Goal: Task Accomplishment & Management: Manage account settings

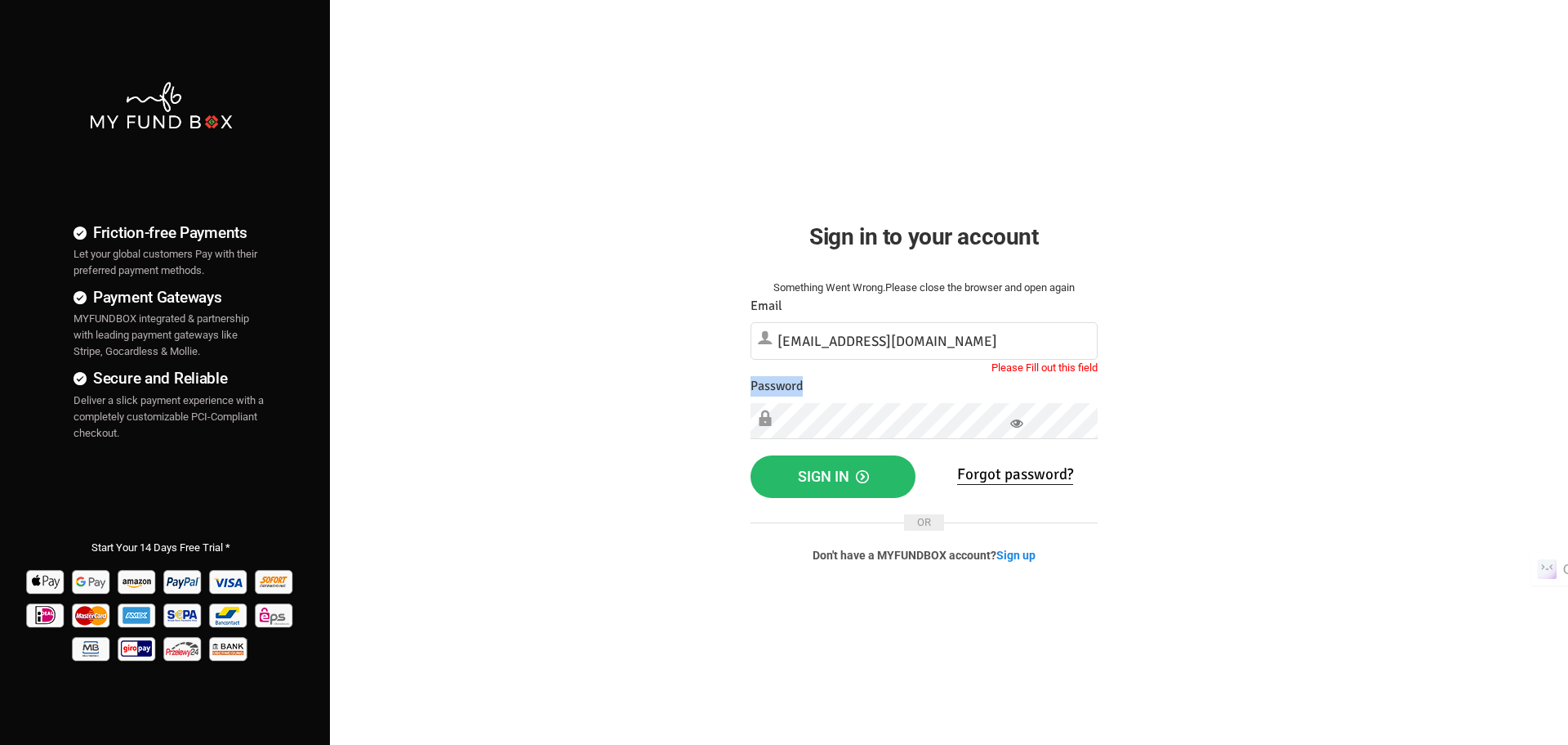
click at [874, 404] on div "Password Please Fill out this field" at bounding box center [924, 407] width 347 height 63
click at [788, 473] on button "Sign in" at bounding box center [834, 477] width 166 height 42
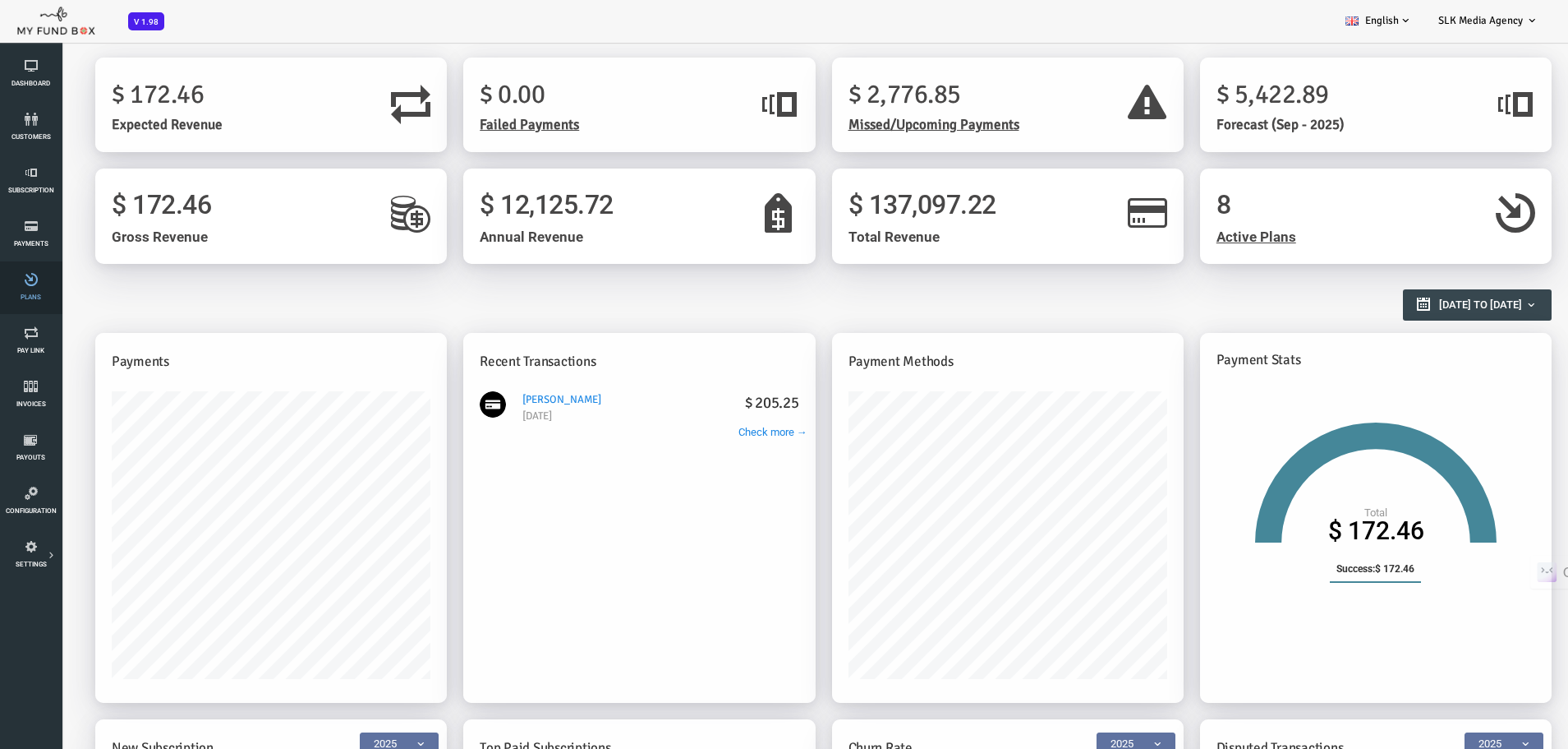
click at [26, 287] on link "Plans" at bounding box center [31, 287] width 52 height 53
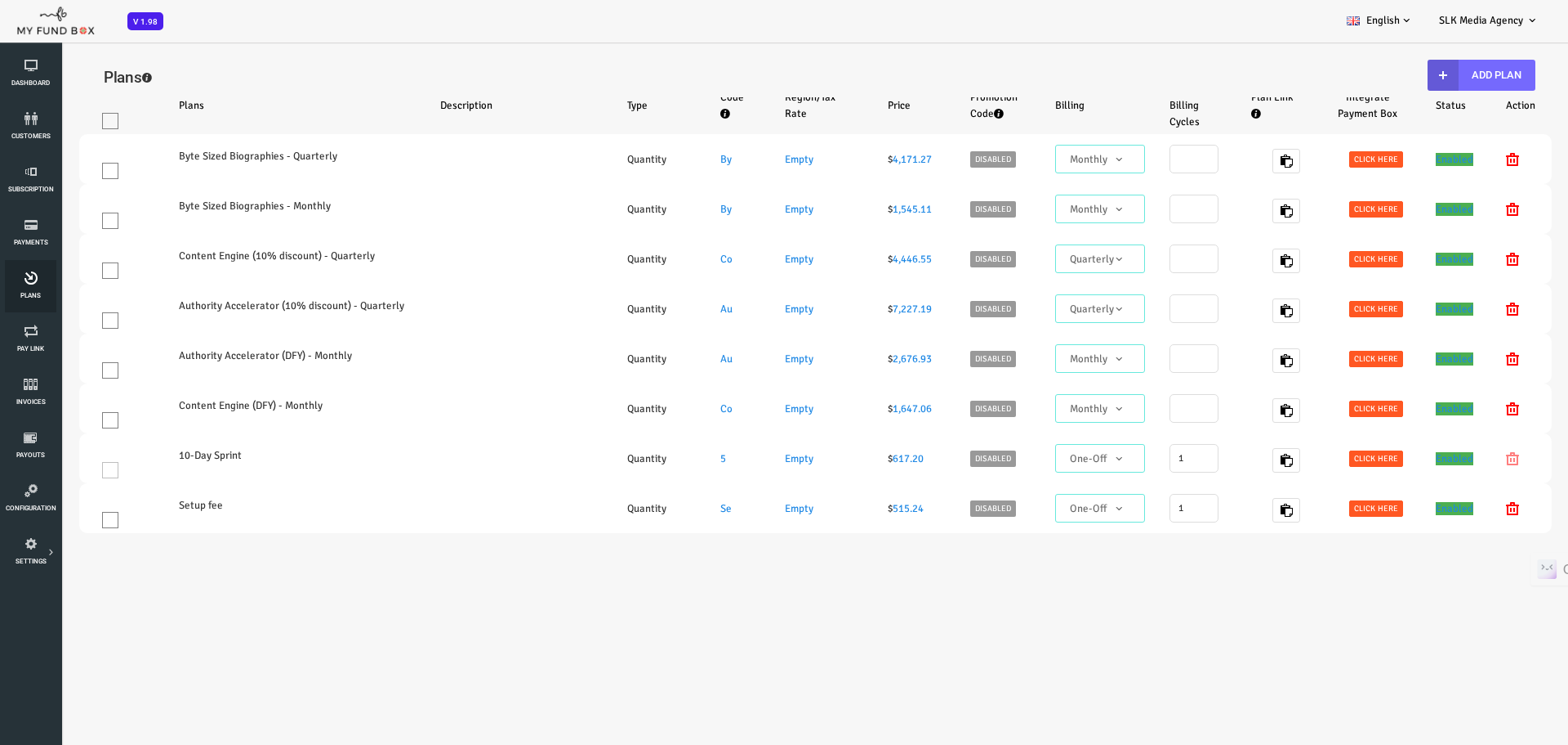
select select "100"
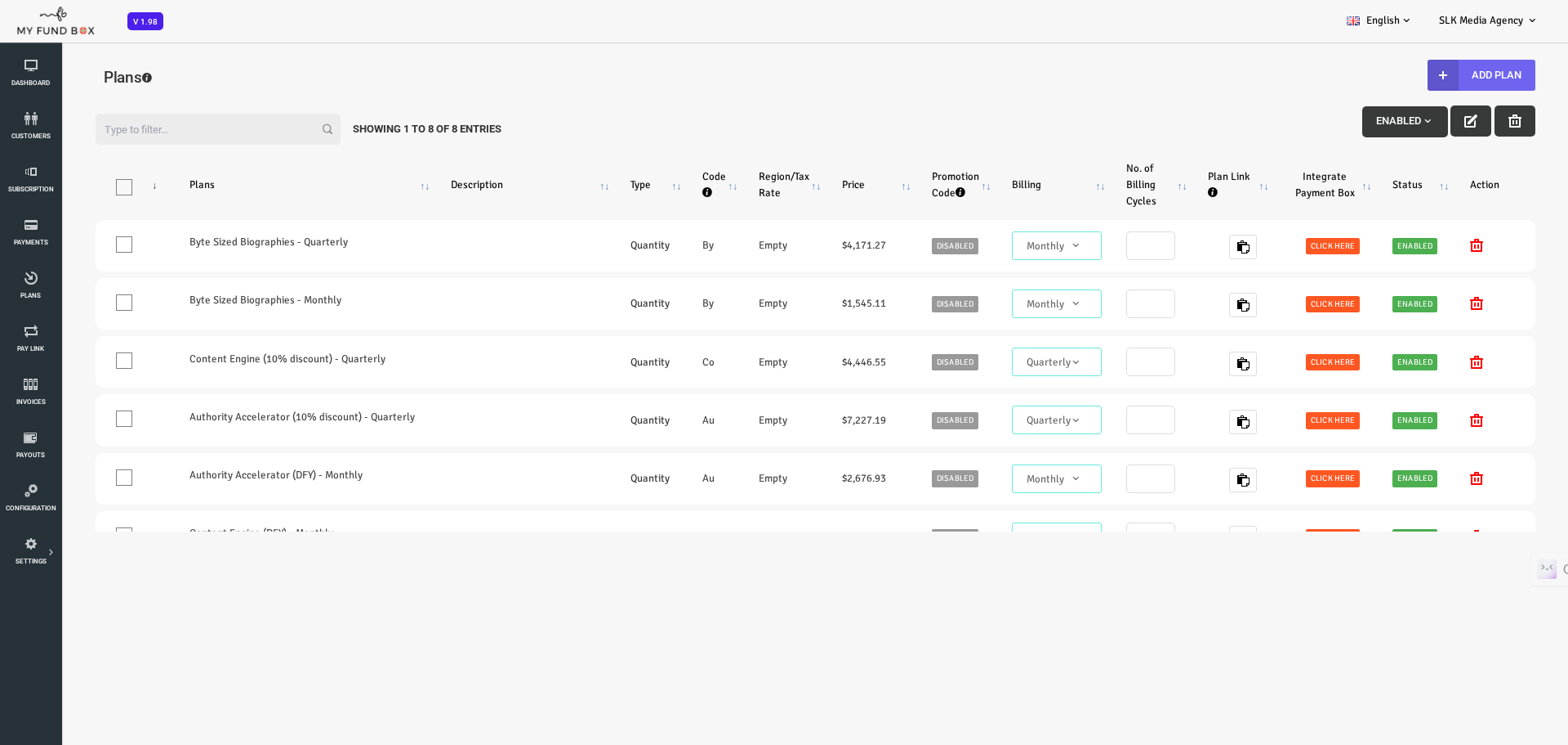
click at [1406, 71] on button "Add Plan" at bounding box center [1419, 75] width 108 height 31
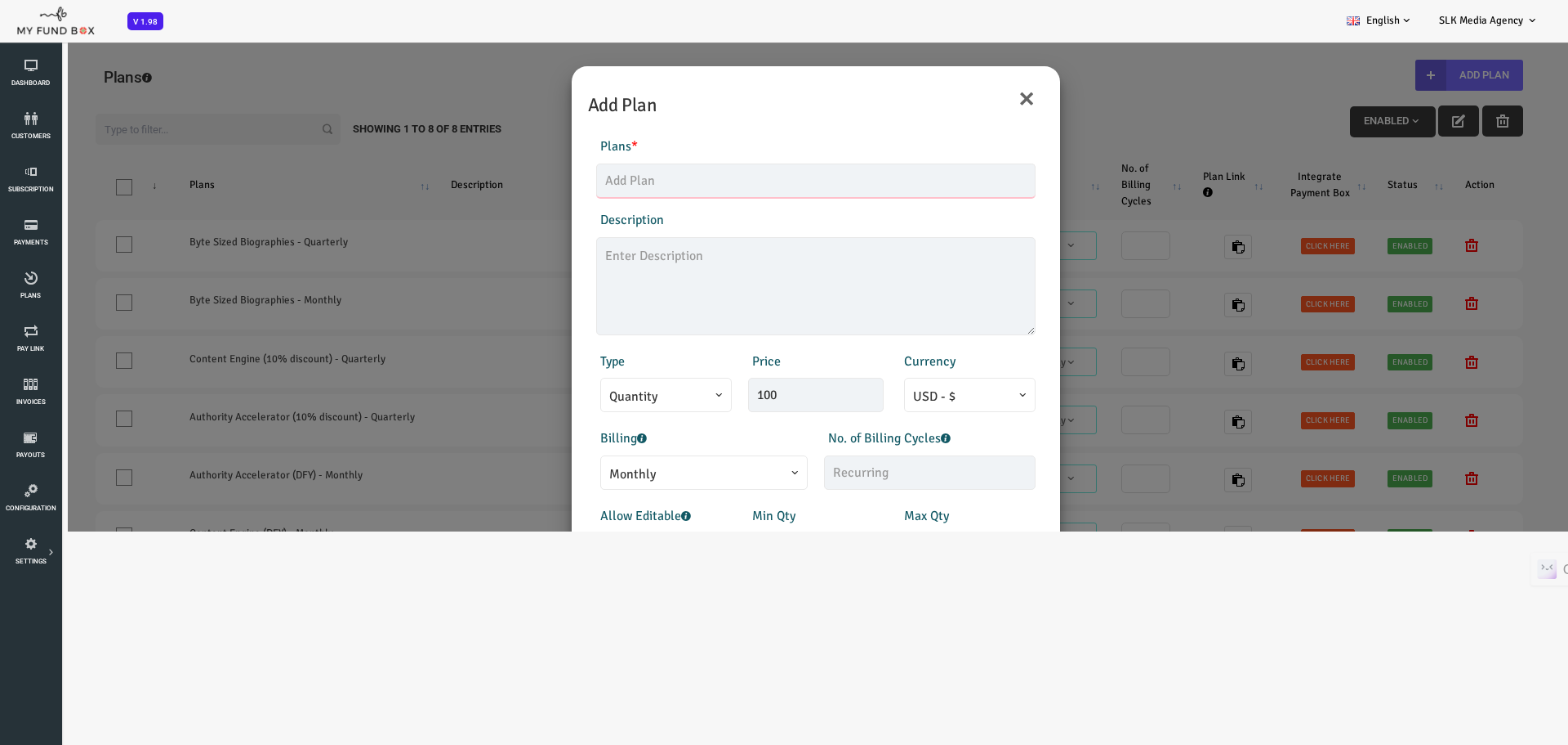
click at [579, 176] on input "text" at bounding box center [753, 181] width 439 height 34
click at [535, 184] on input "30 clips" at bounding box center [753, 181] width 439 height 34
type input "30 clips"
click at [565, 255] on textarea at bounding box center [753, 286] width 439 height 98
click at [537, 182] on input "30 clips" at bounding box center [753, 181] width 439 height 34
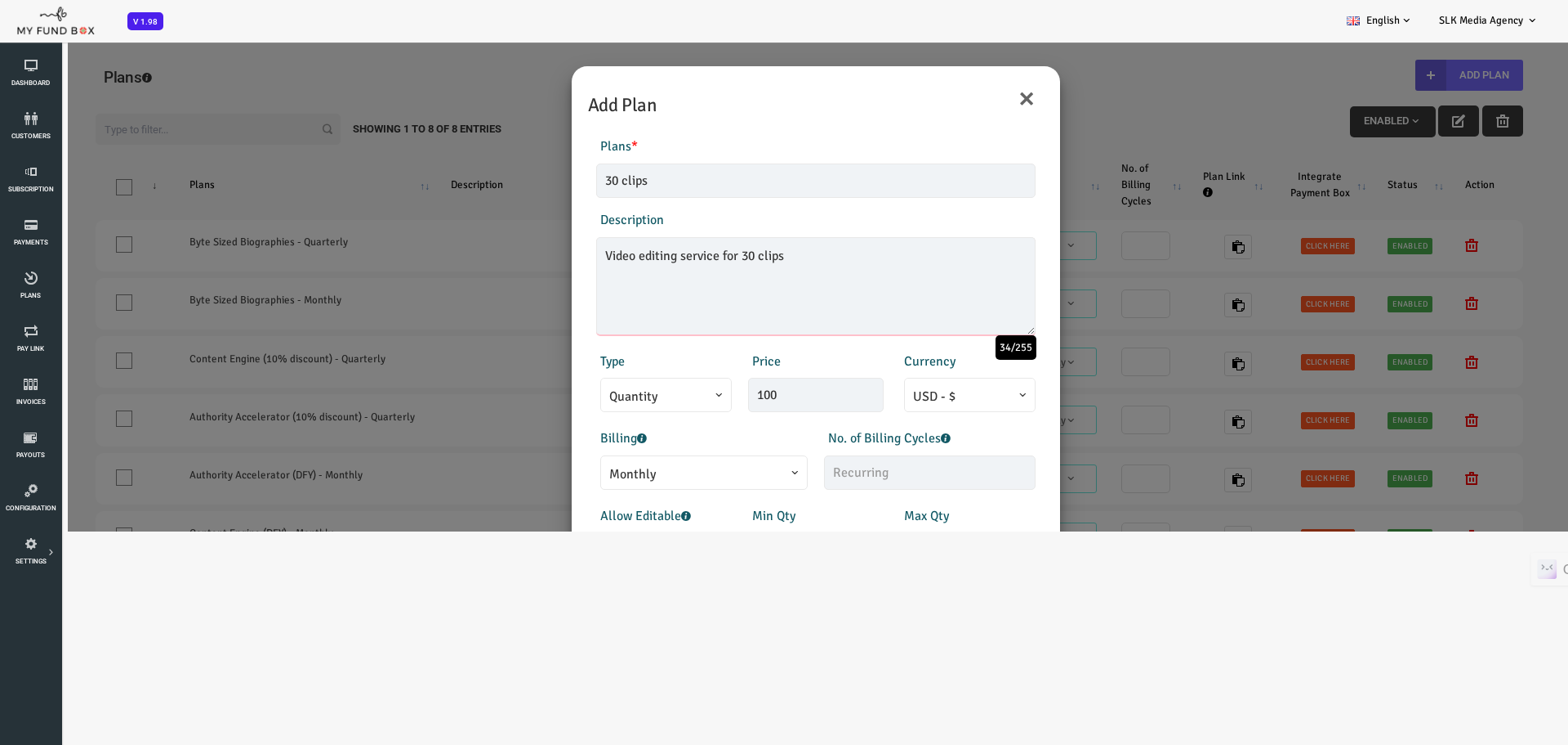
click at [720, 255] on textarea "Video editing service for 30 clips" at bounding box center [753, 286] width 439 height 98
type textarea "V"
click at [628, 249] on textarea "Price inc 2.9% + 0.30 stripe processing fee" at bounding box center [753, 286] width 439 height 98
type textarea "Price inc 2.9% + $0.30 stripe processing fee"
click at [651, 367] on div "Type Quantity Variable Quantity" at bounding box center [600, 382] width 152 height 61
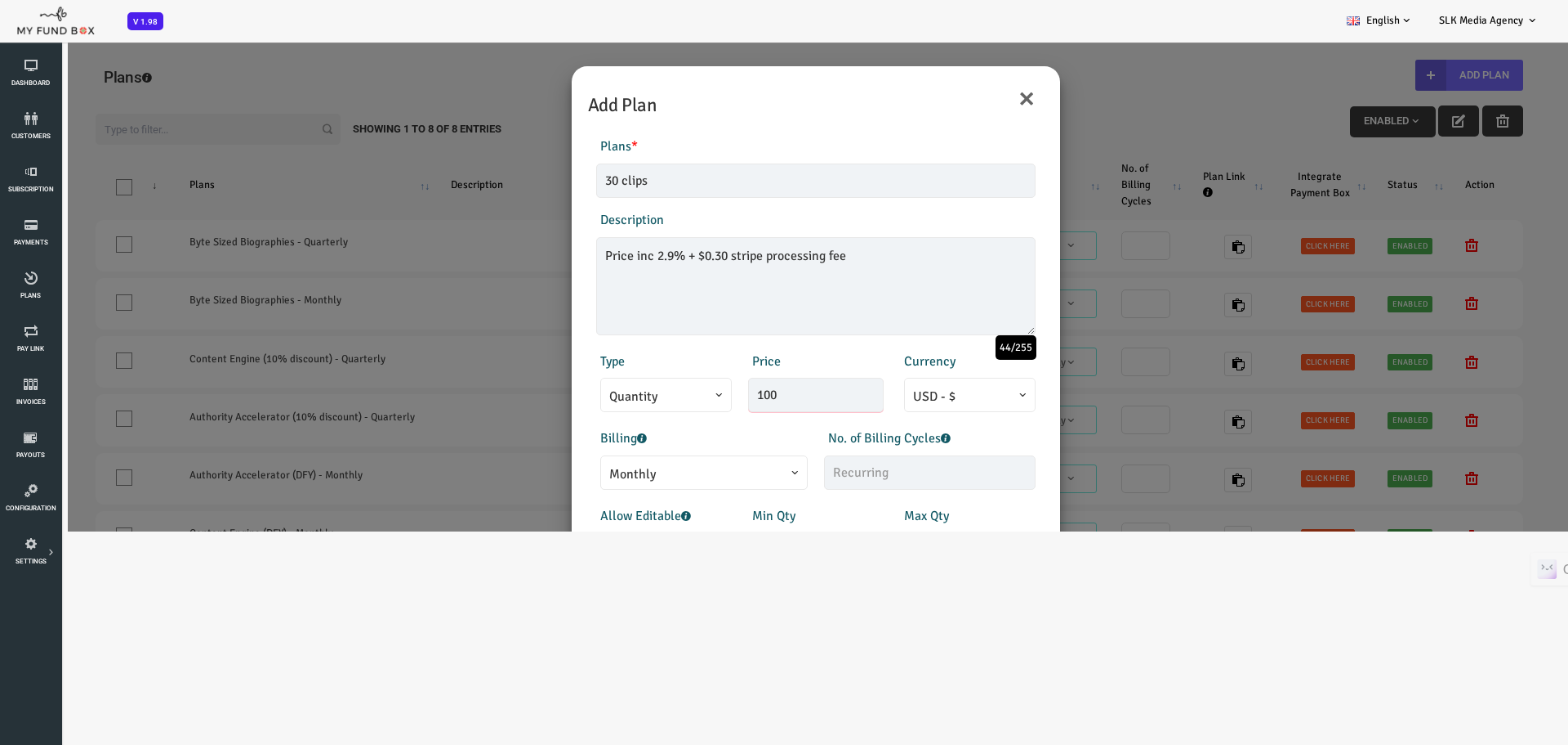
drag, startPoint x: 718, startPoint y: 399, endPoint x: 637, endPoint y: 411, distance: 81.9
click at [637, 411] on div "Type Quantity Variable Quantity Price 100 Currency EUR - € USD - $ GBP - £ INR …" at bounding box center [752, 382] width 455 height 61
paste input ",545.11"
click at [720, 400] on input "1,545.11" at bounding box center [753, 395] width 136 height 34
click at [698, 401] on input "1,545.11" at bounding box center [753, 395] width 136 height 34
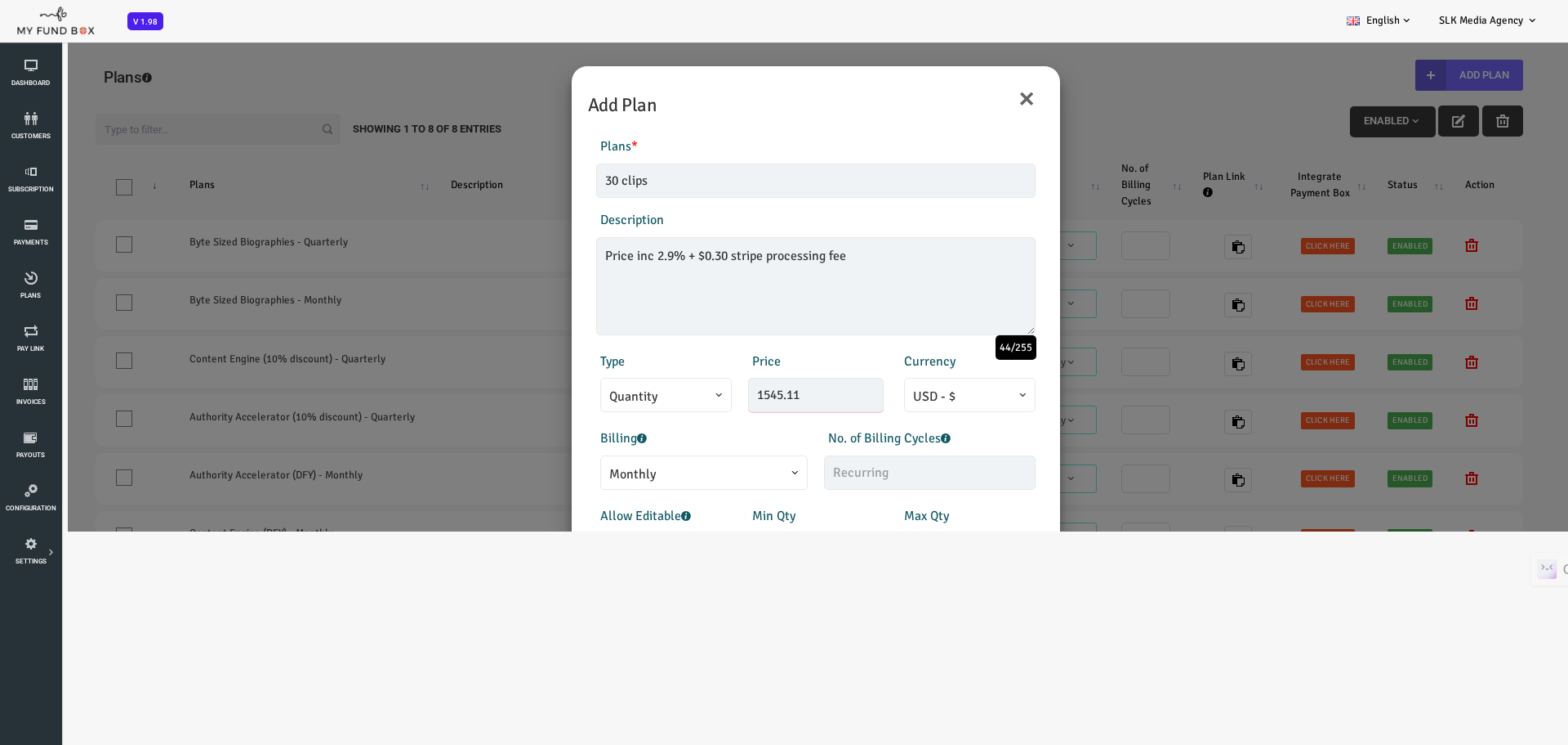
type input "1545.11"
click at [701, 429] on div "Billing Monthly One-Off Annual Quarterly Half Yearly Daily Weekly Monthly" at bounding box center [639, 459] width 228 height 61
click at [711, 469] on span "Monthly" at bounding box center [640, 474] width 189 height 20
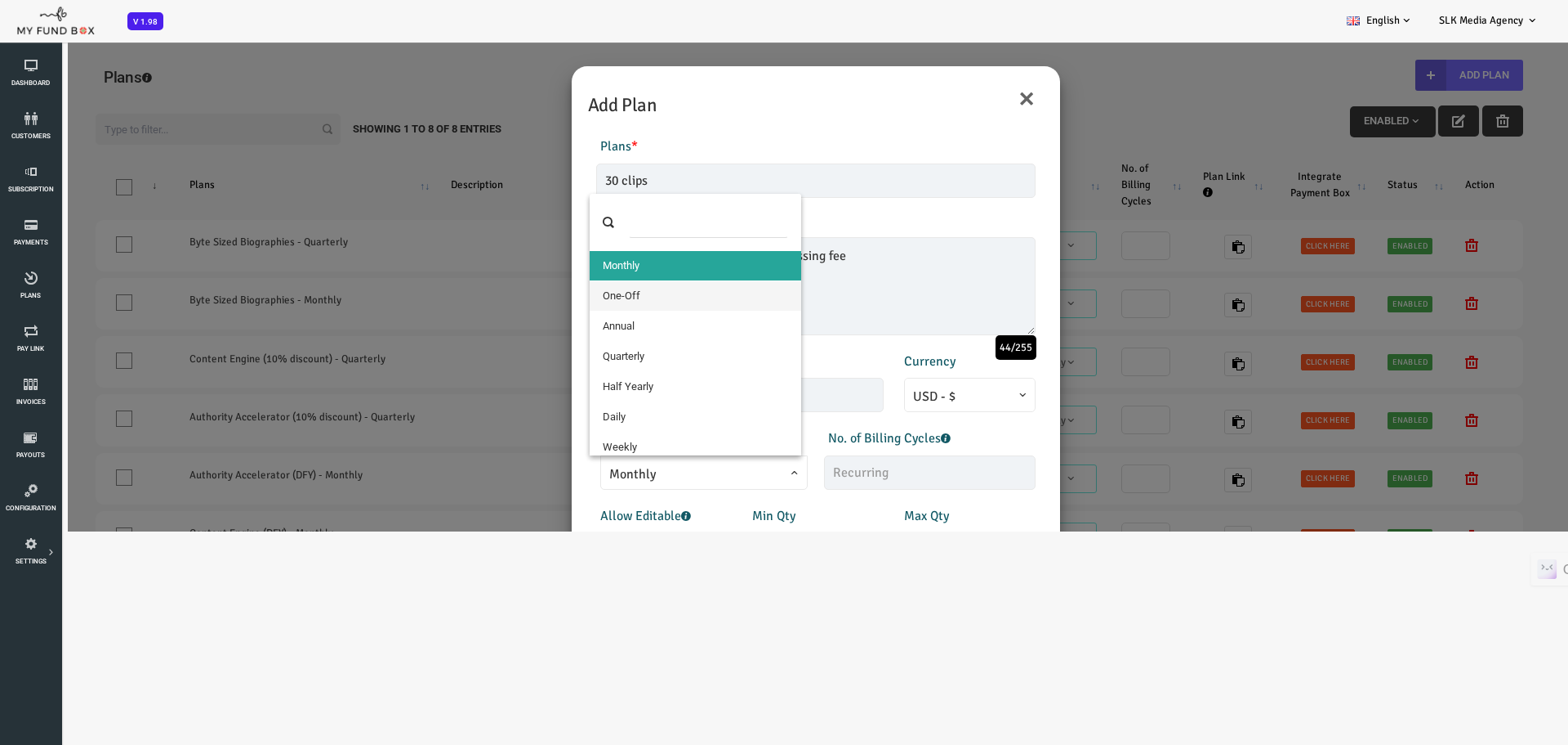
select select "4"
type input "1"
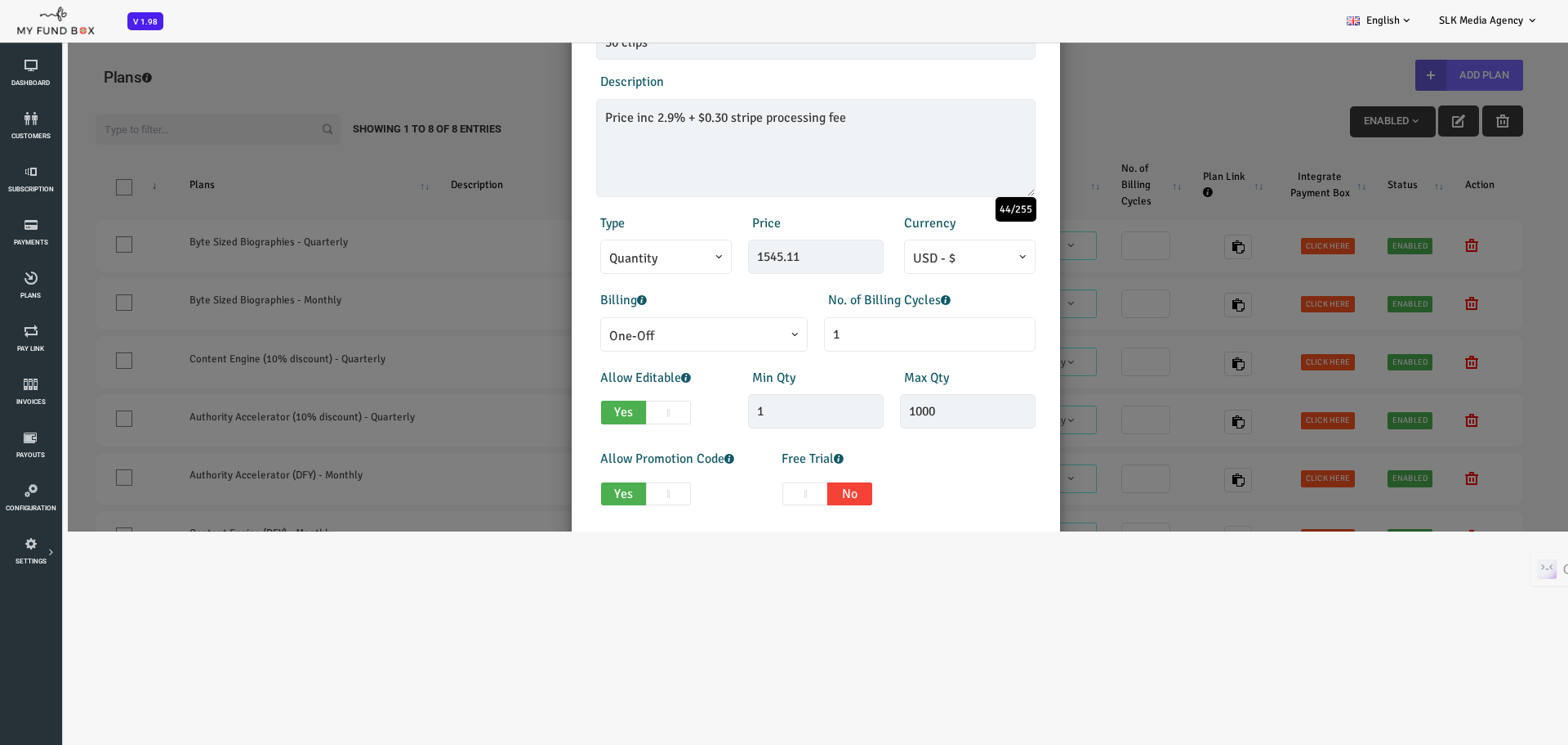
scroll to position [164, 0]
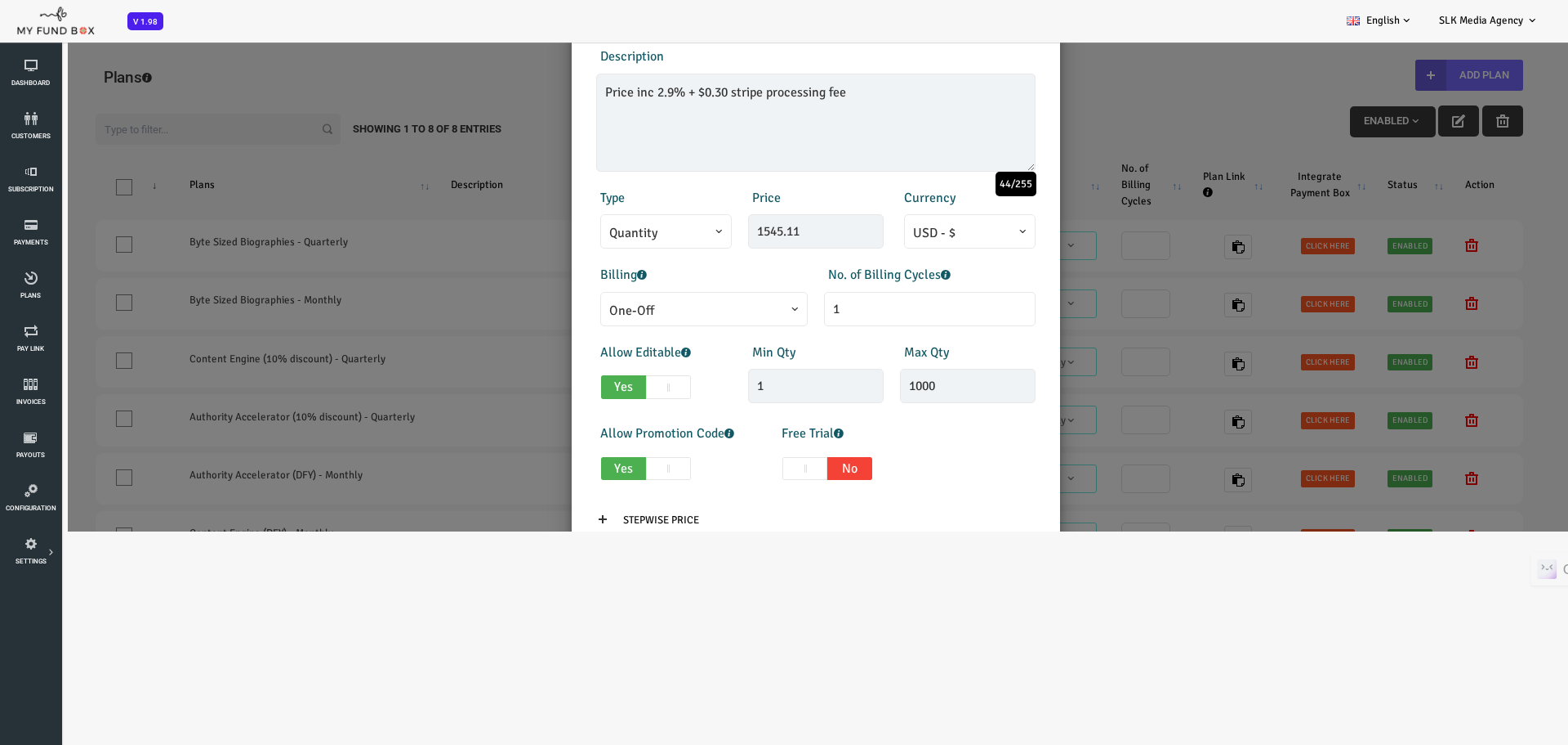
click at [609, 388] on span at bounding box center [605, 387] width 45 height 24
click at [549, 388] on input "Yes No" at bounding box center [544, 384] width 11 height 11
checkbox input "false"
click at [612, 458] on span at bounding box center [605, 468] width 45 height 24
click at [549, 460] on input "Yes No" at bounding box center [544, 465] width 11 height 11
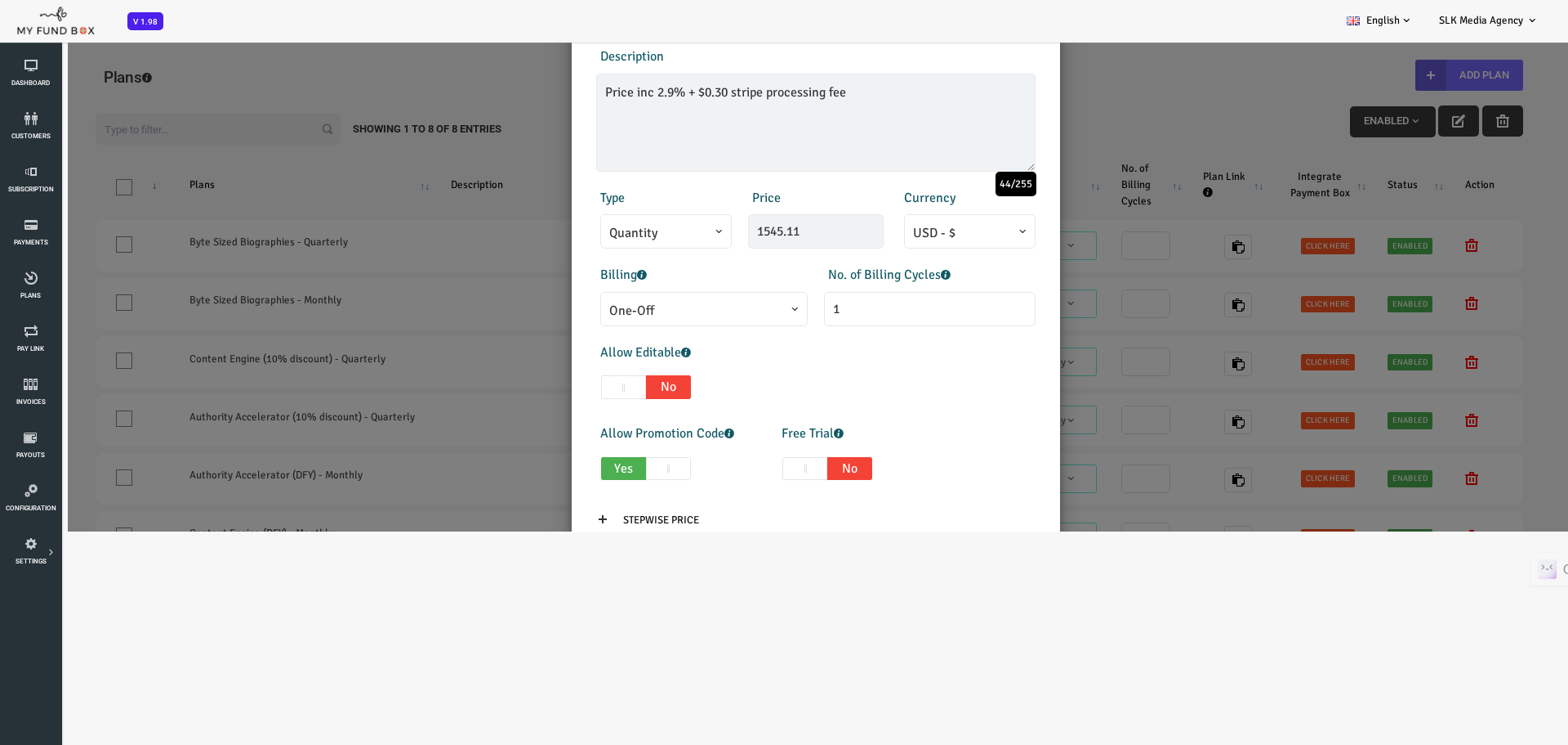
checkbox input "false"
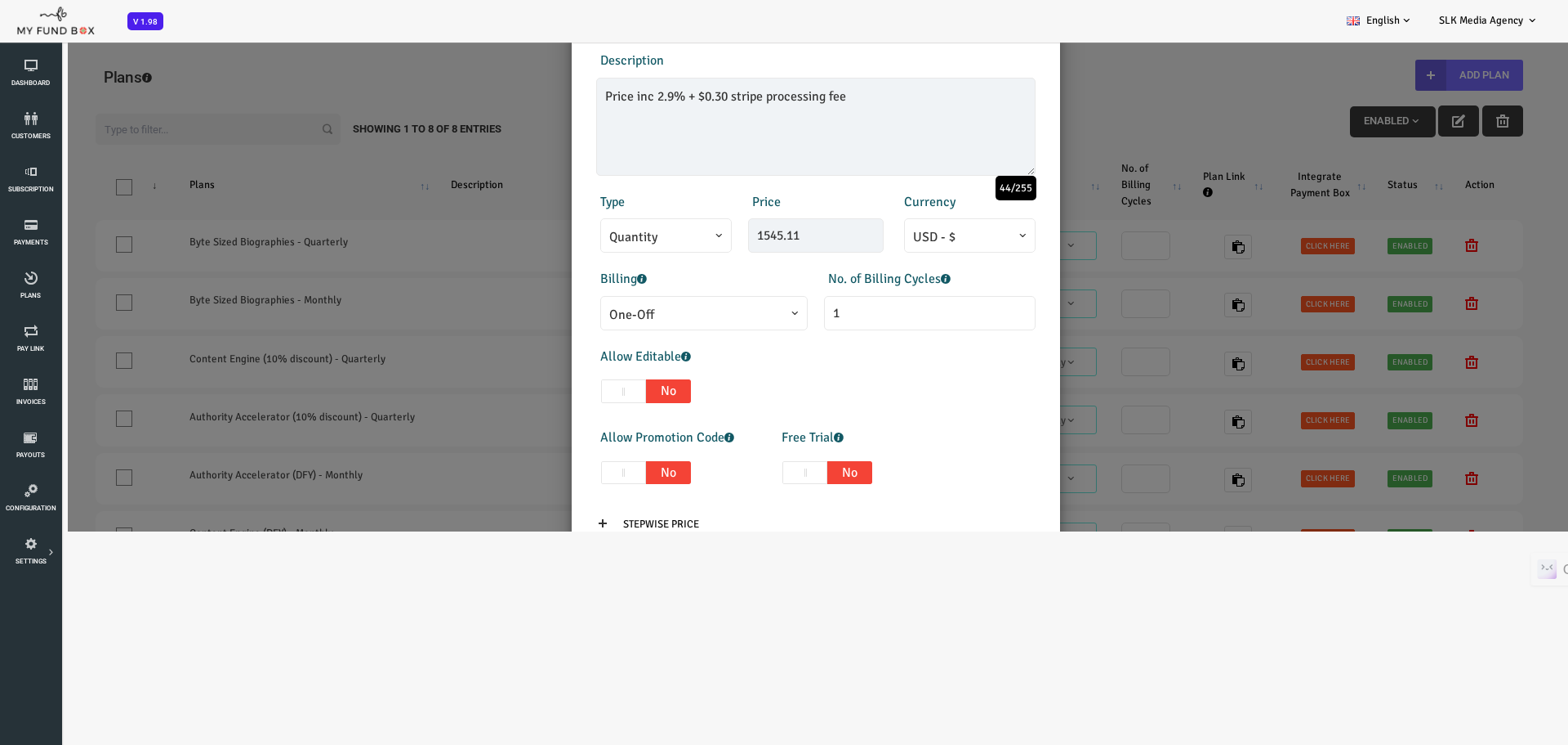
scroll to position [68, 0]
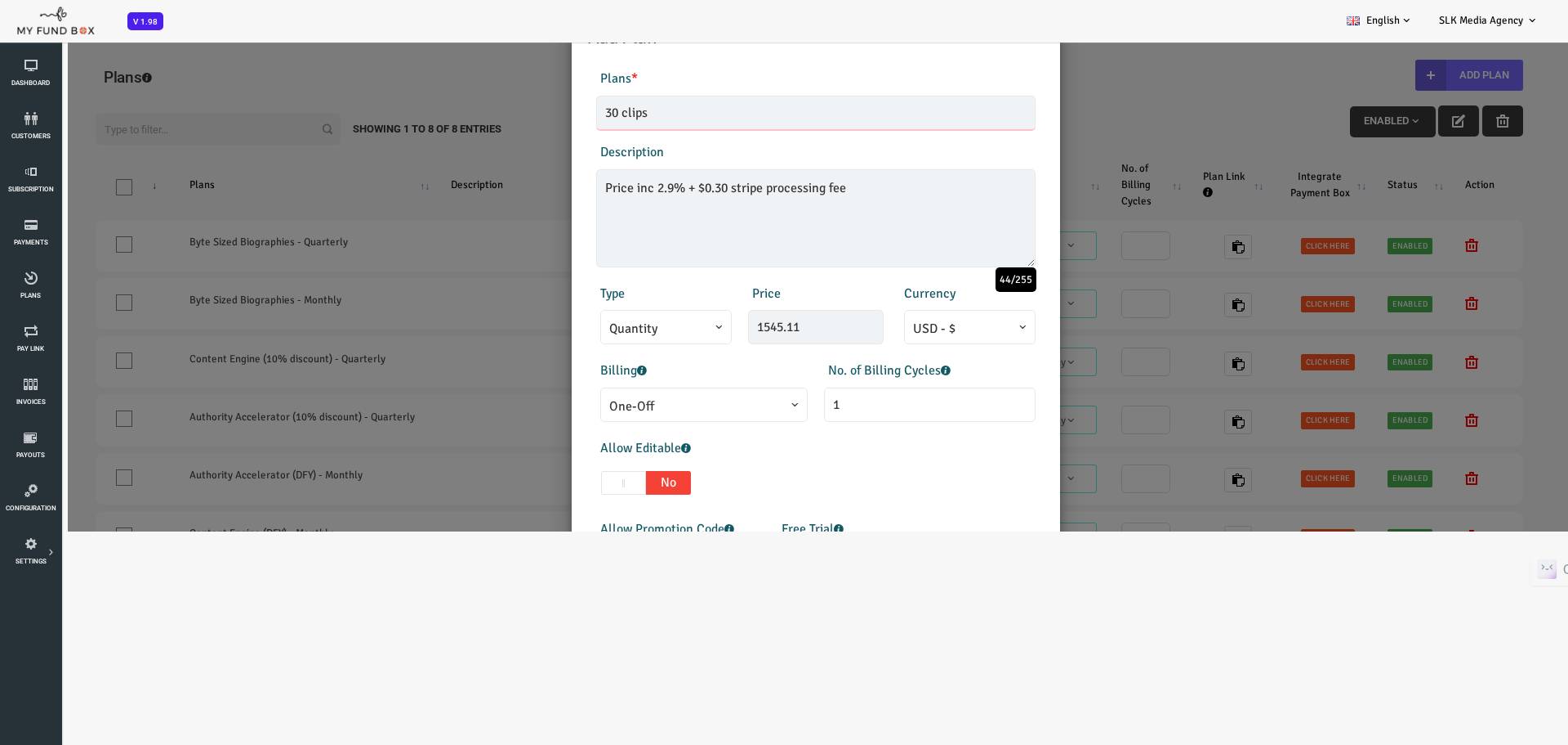
click at [535, 114] on input "30 clips" at bounding box center [753, 113] width 439 height 34
click at [539, 114] on input "30 clips" at bounding box center [753, 113] width 439 height 34
paste input "Stanescu"
click at [721, 120] on input "Michelle Stanescu - 30 clips" at bounding box center [753, 113] width 439 height 34
type input "[PERSON_NAME] - 30 clips video editing plan"
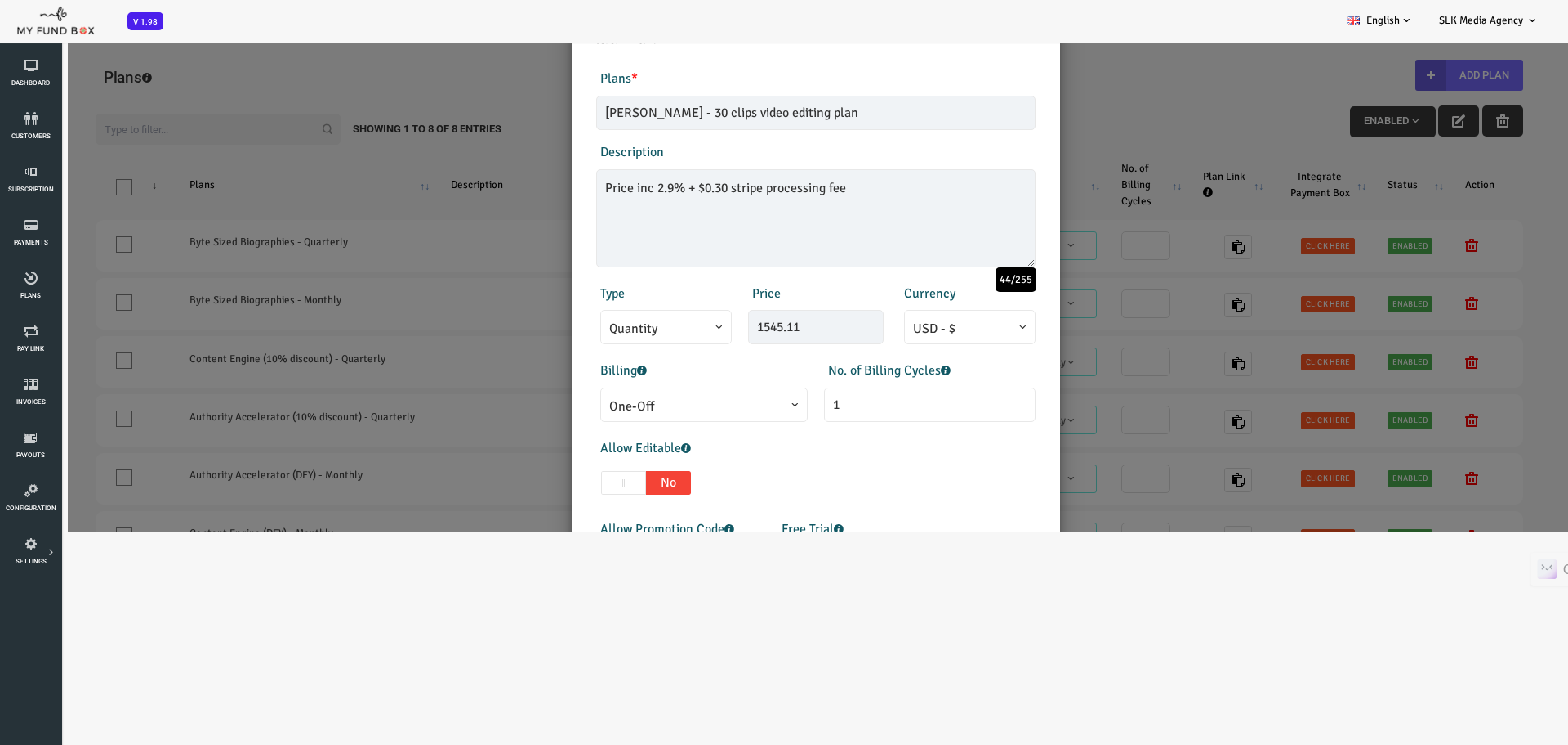
click at [759, 163] on div "Description Price inc 2.9% + $0.30 stripe processing fee 44/255" at bounding box center [752, 204] width 455 height 125
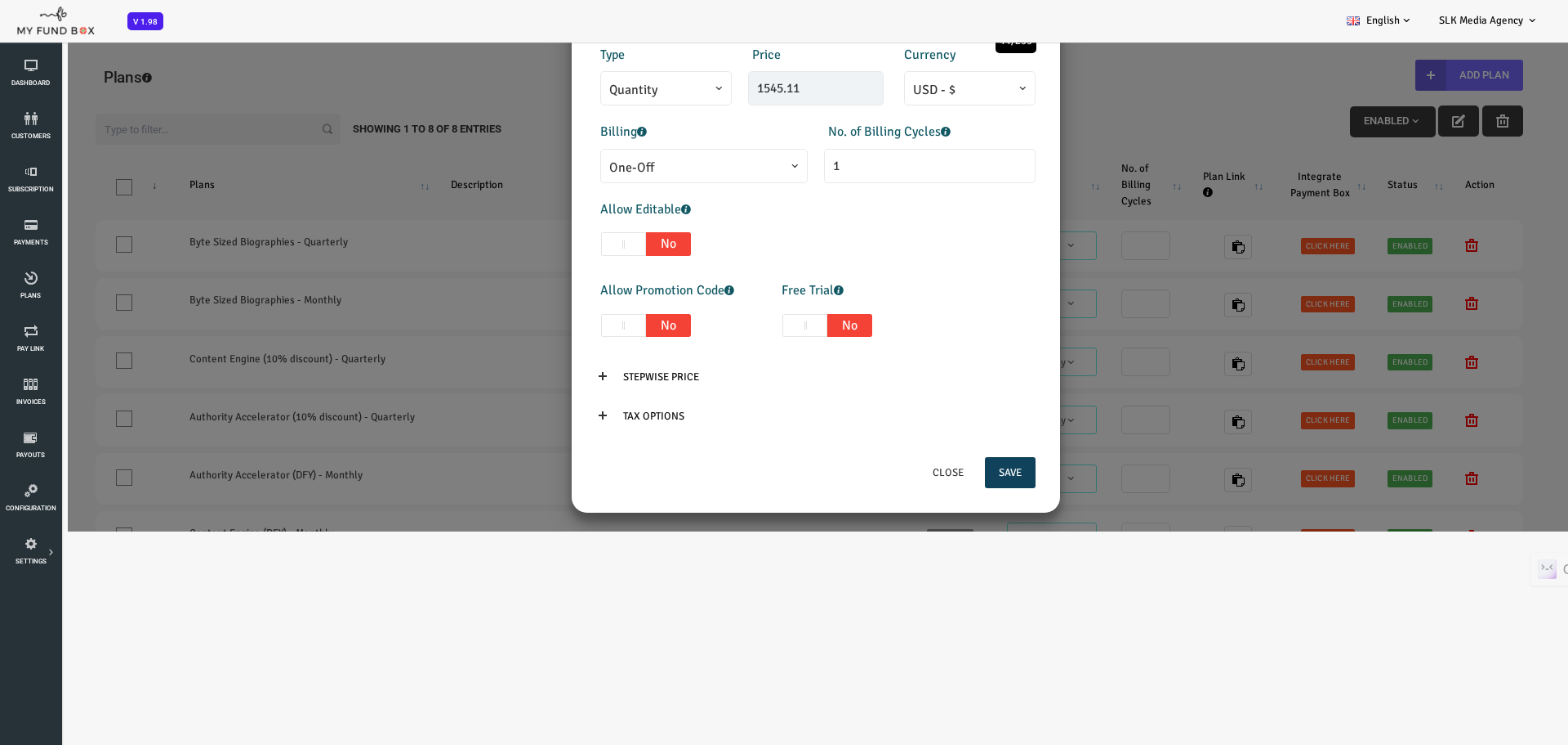
scroll to position [313, 0]
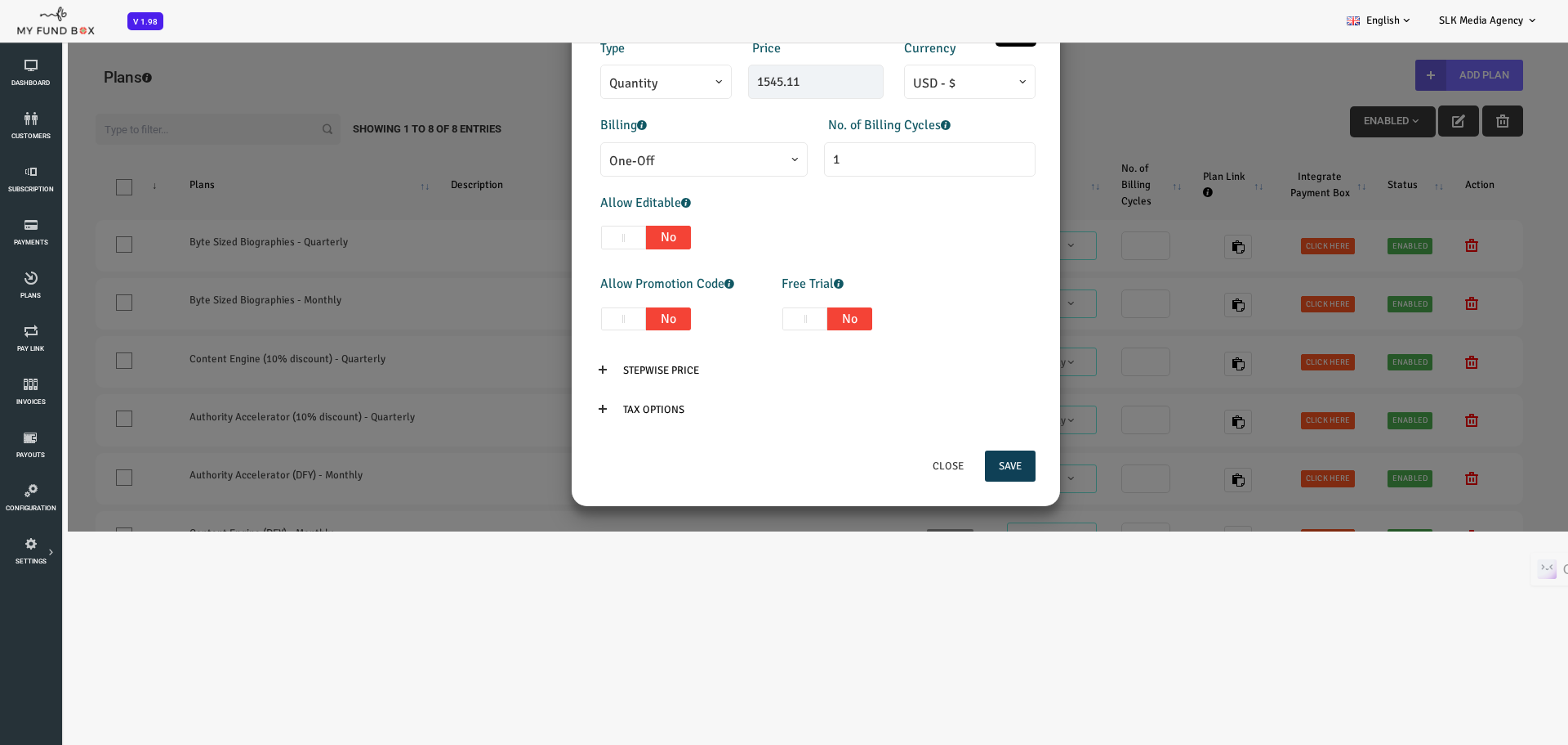
click at [951, 464] on button "Save" at bounding box center [948, 466] width 51 height 31
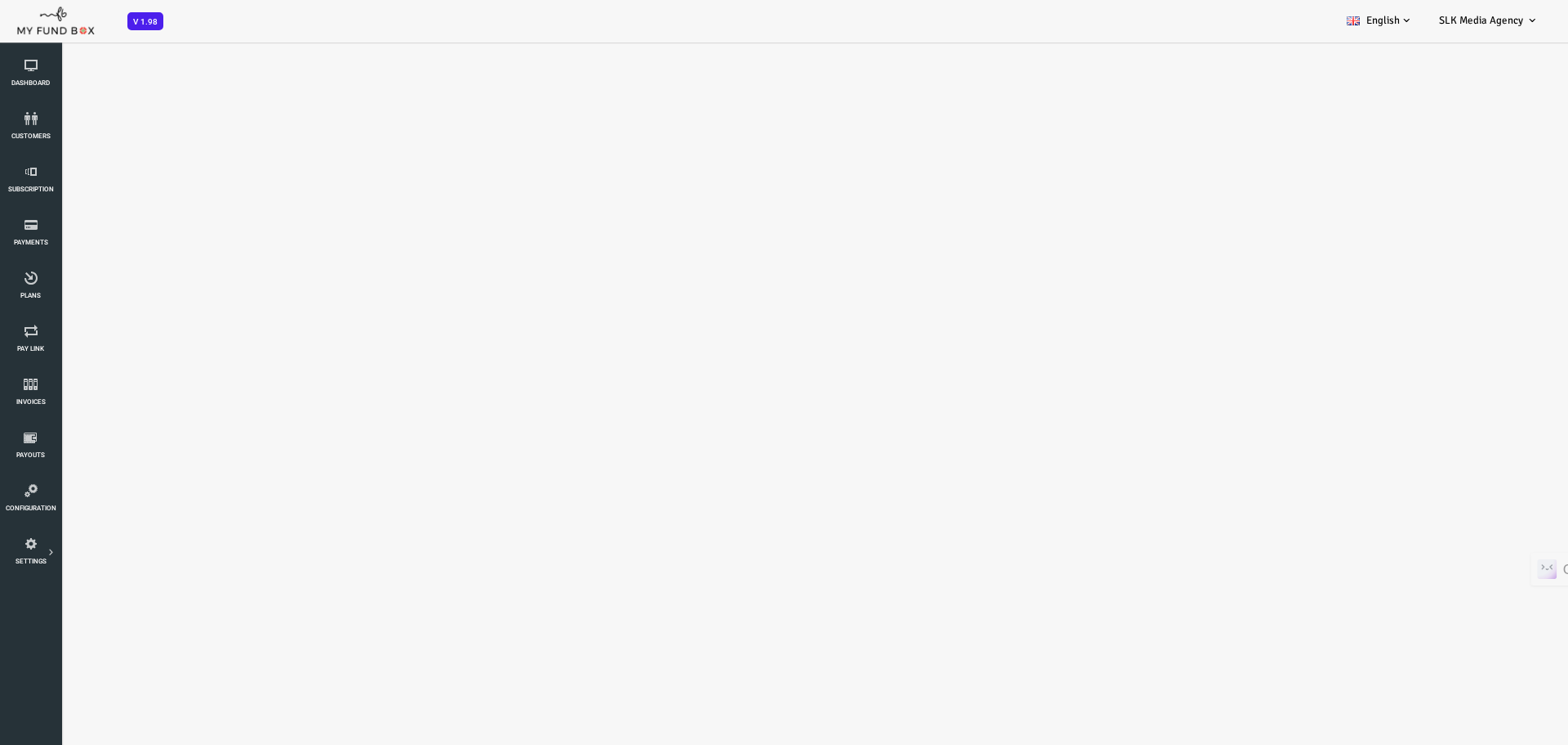
select select "100"
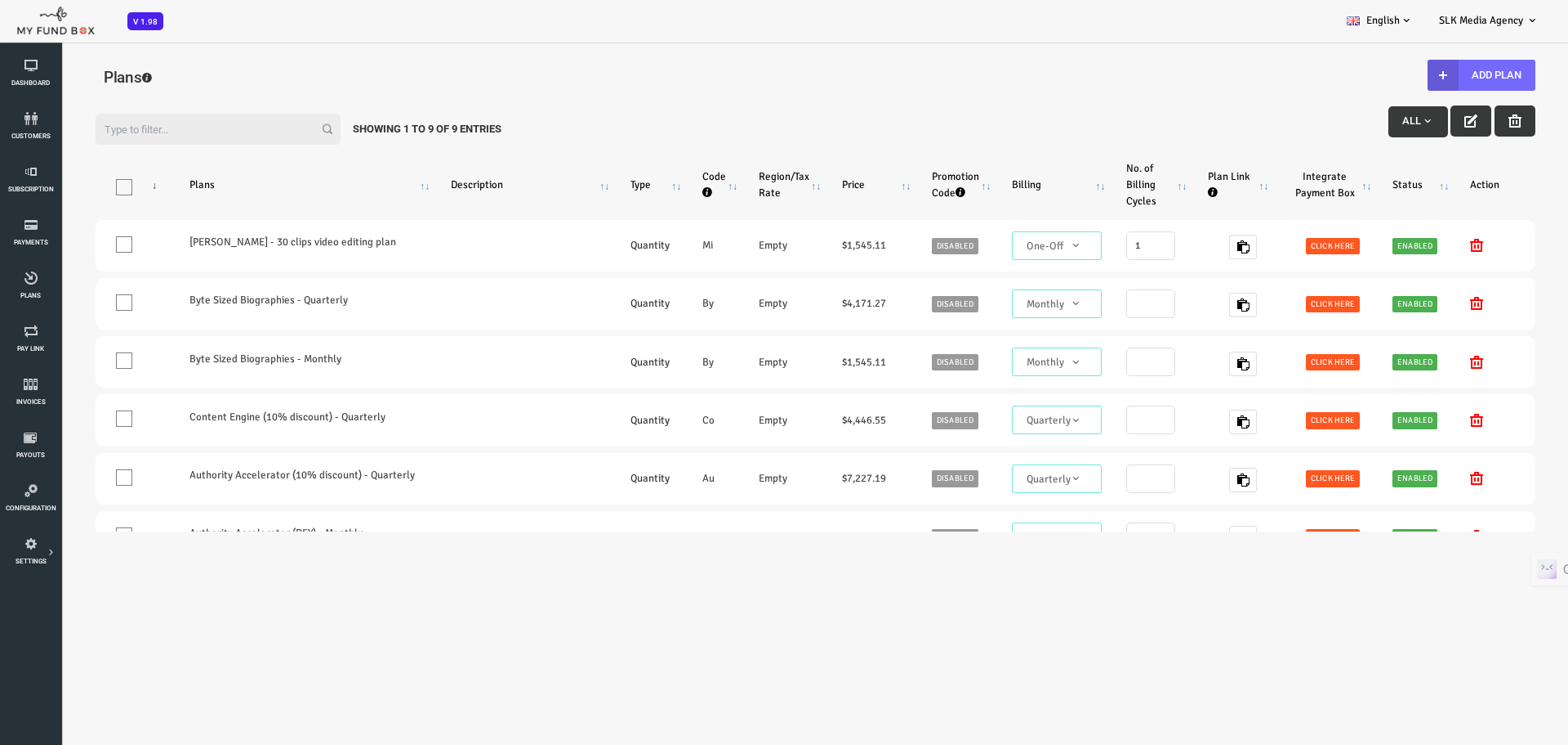
scroll to position [0, 0]
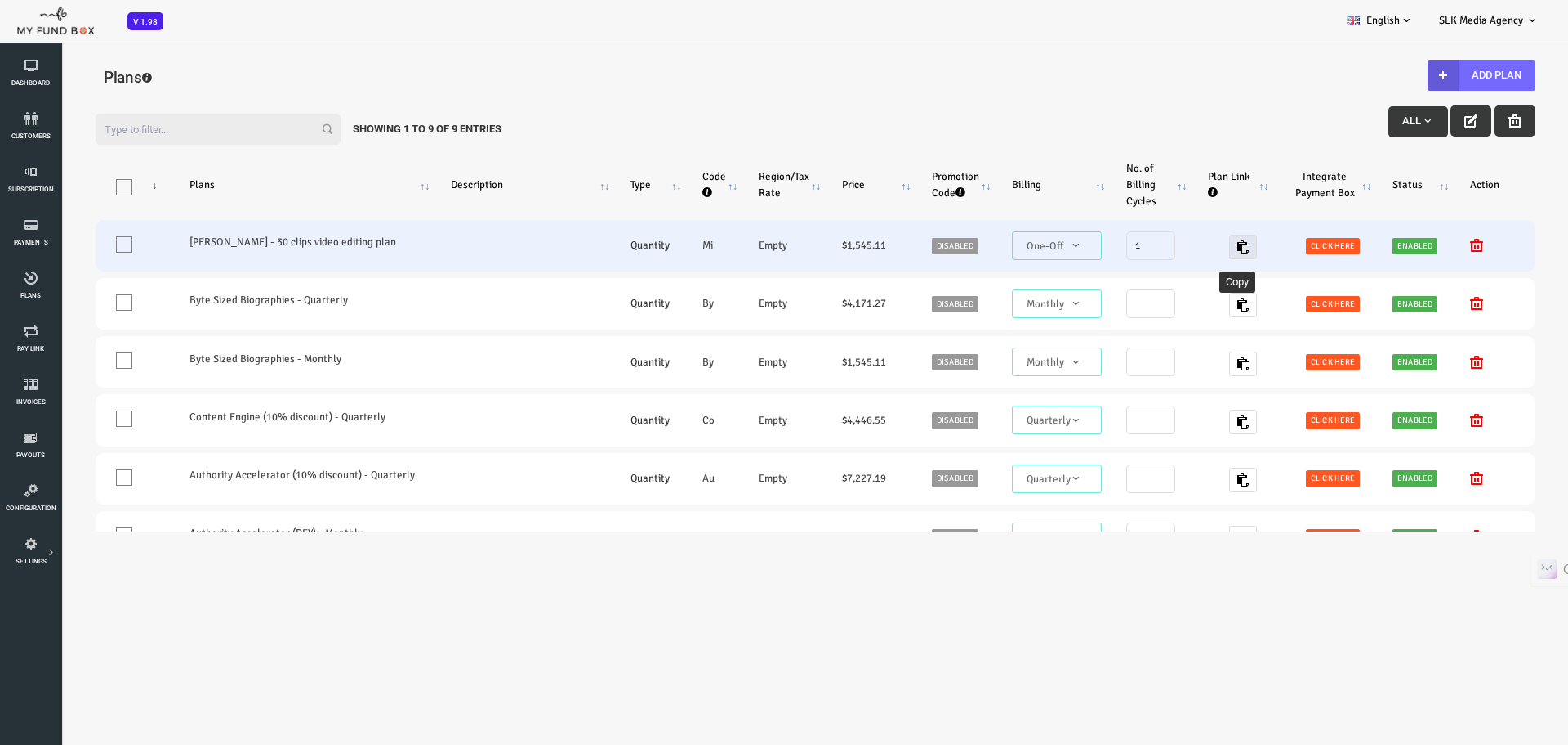
click at [1174, 245] on icon "button" at bounding box center [1180, 246] width 13 height 13
click at [1174, 247] on icon "button" at bounding box center [1180, 246] width 13 height 13
click at [1174, 244] on icon "button" at bounding box center [1180, 246] width 13 height 13
click at [68, 247] on span at bounding box center [61, 244] width 16 height 16
click at [81, 248] on input "One" at bounding box center [81, 248] width 0 height 0
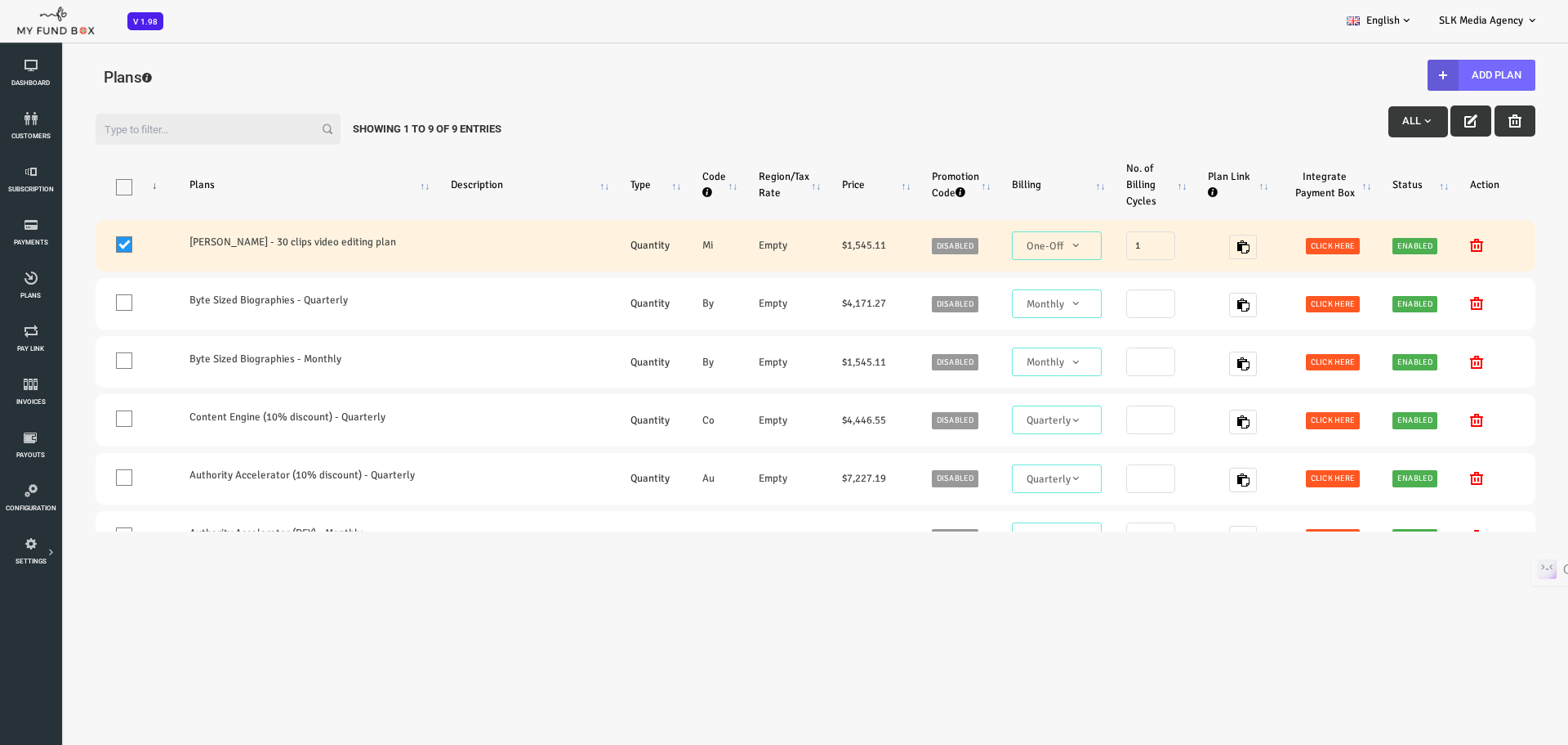
click at [1388, 127] on button "button" at bounding box center [1409, 120] width 41 height 31
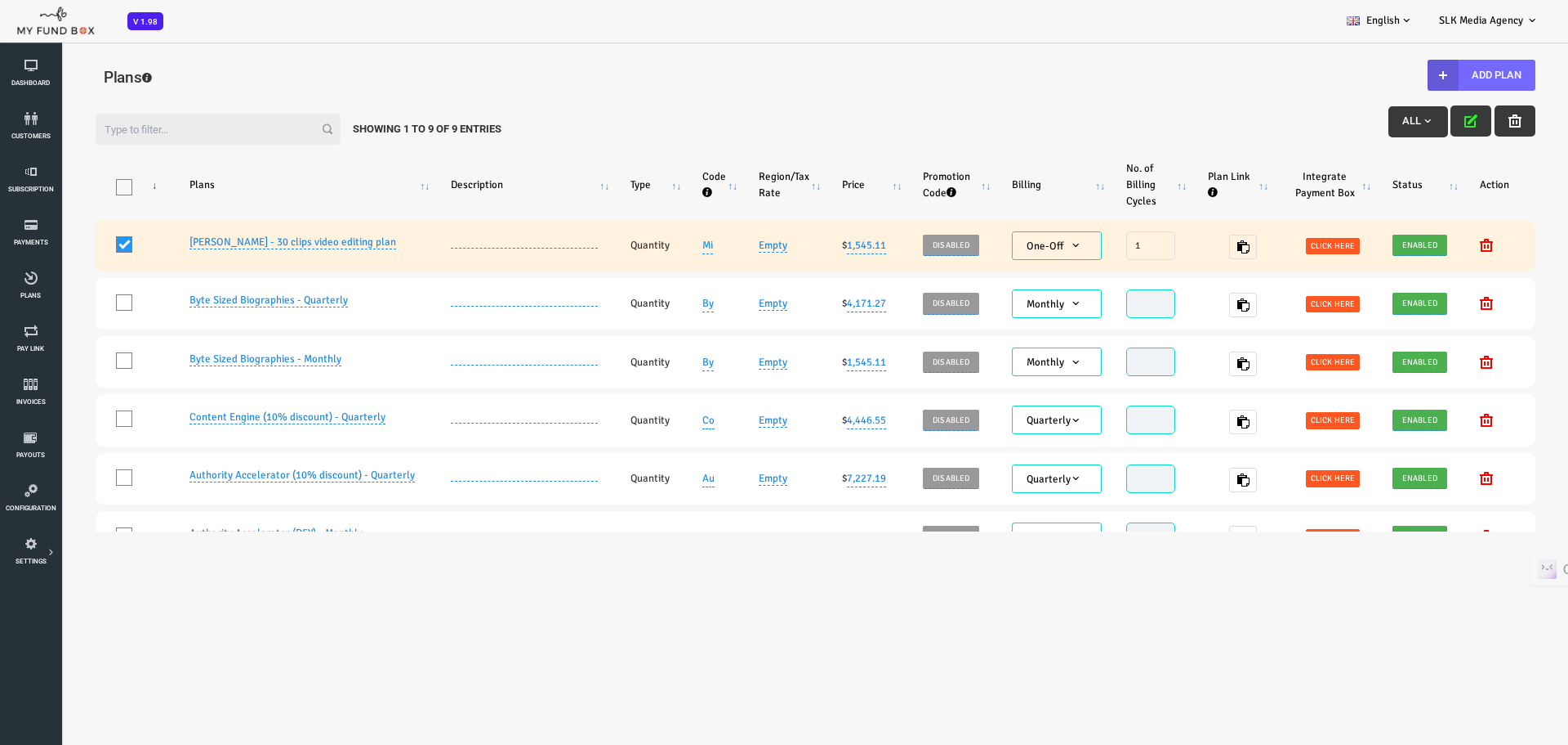
click at [288, 238] on link "[PERSON_NAME] - 30 clips video editing plan" at bounding box center [230, 242] width 207 height 14
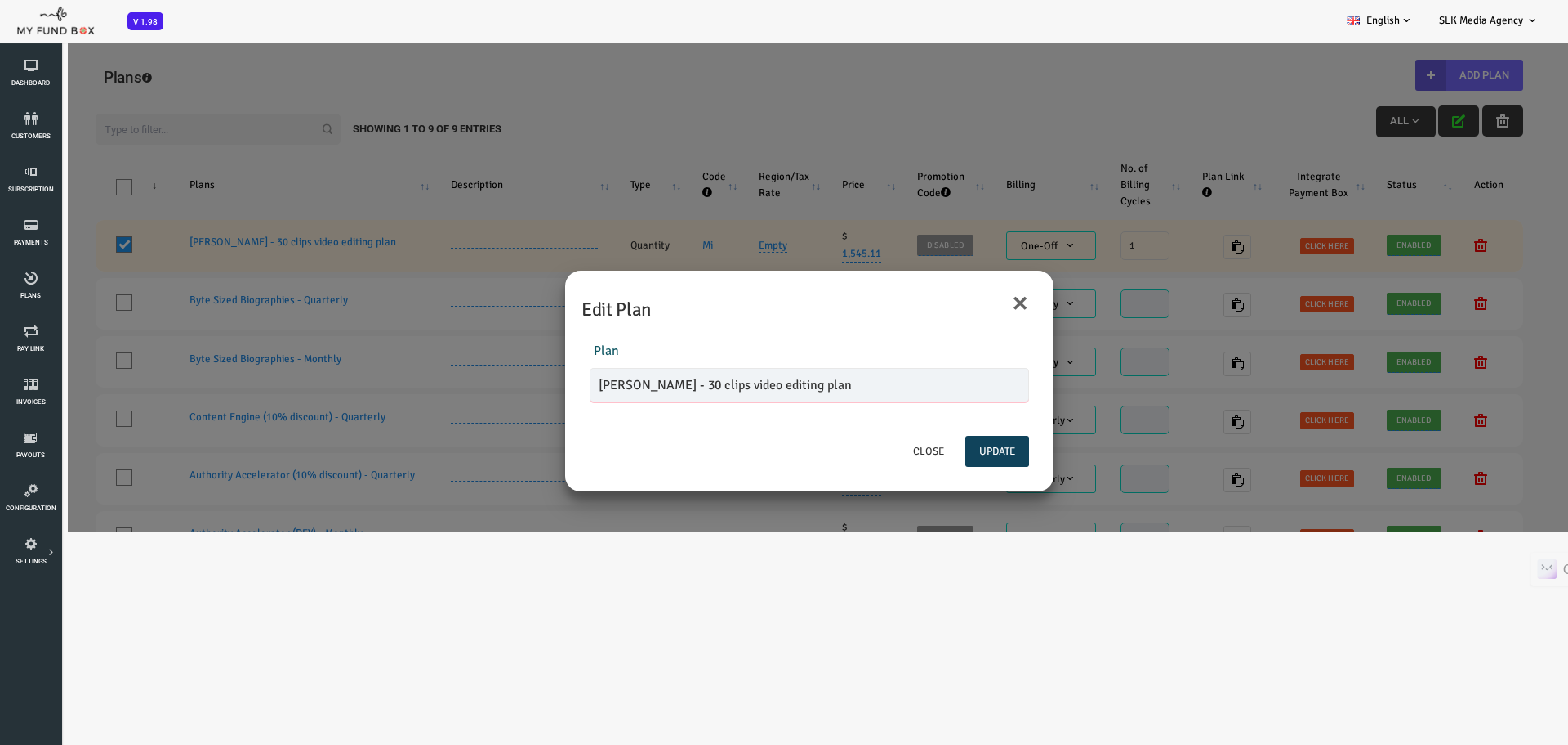
drag, startPoint x: 650, startPoint y: 389, endPoint x: 497, endPoint y: 389, distance: 153.0
click at [497, 389] on div "× Edit Plan Plan Michelle Stanescu - 30 clips video editing plan Description Pl…" at bounding box center [752, 388] width 1505 height 286
click at [700, 393] on input "30 clips video editing plan" at bounding box center [746, 384] width 439 height 34
type input "30 clips video editing plan"
click at [930, 443] on button "Update" at bounding box center [934, 451] width 64 height 31
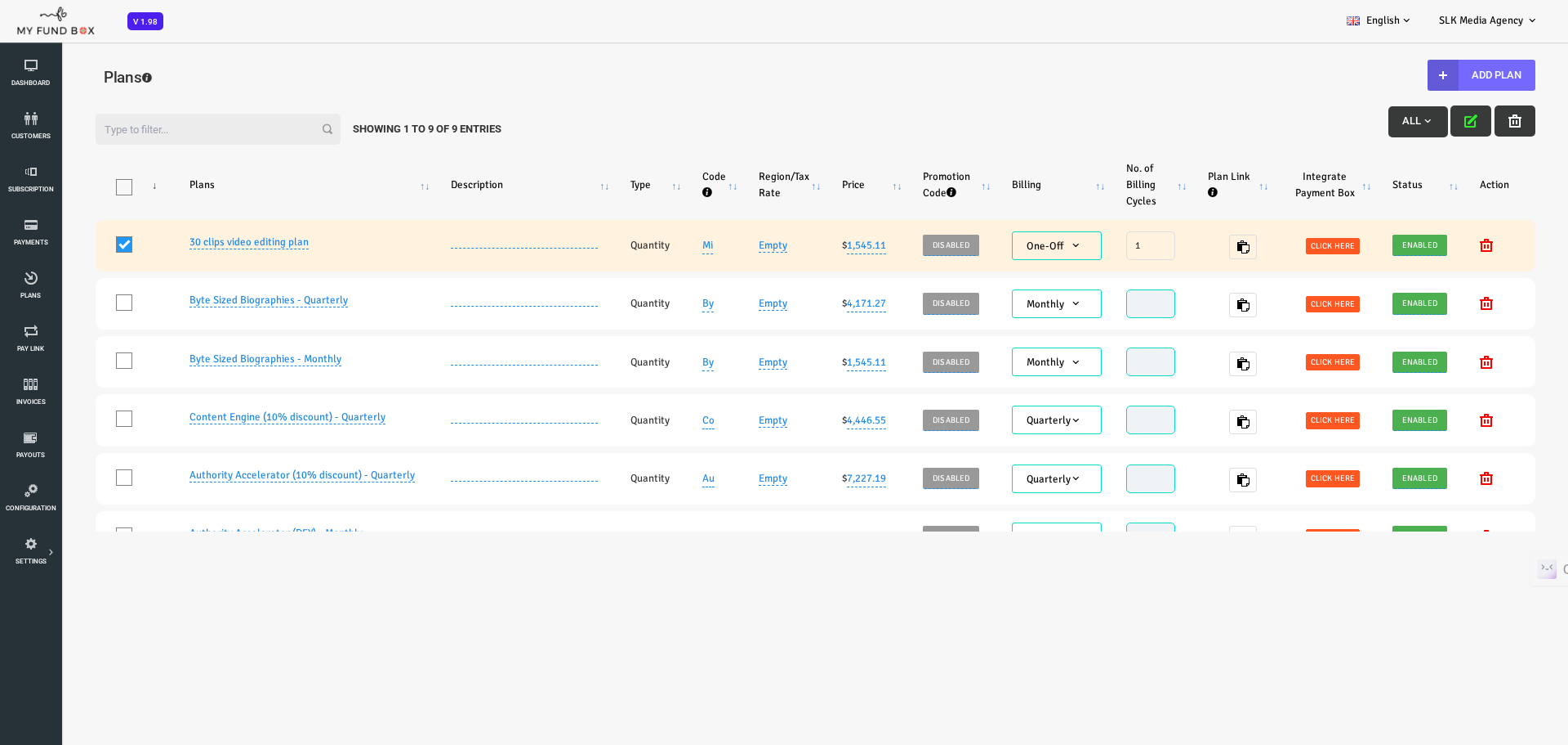
click at [460, 248] on link at bounding box center [461, 248] width 147 height 1
type textarea "Price inc 2.9% + $0.30 stripe processing fee"
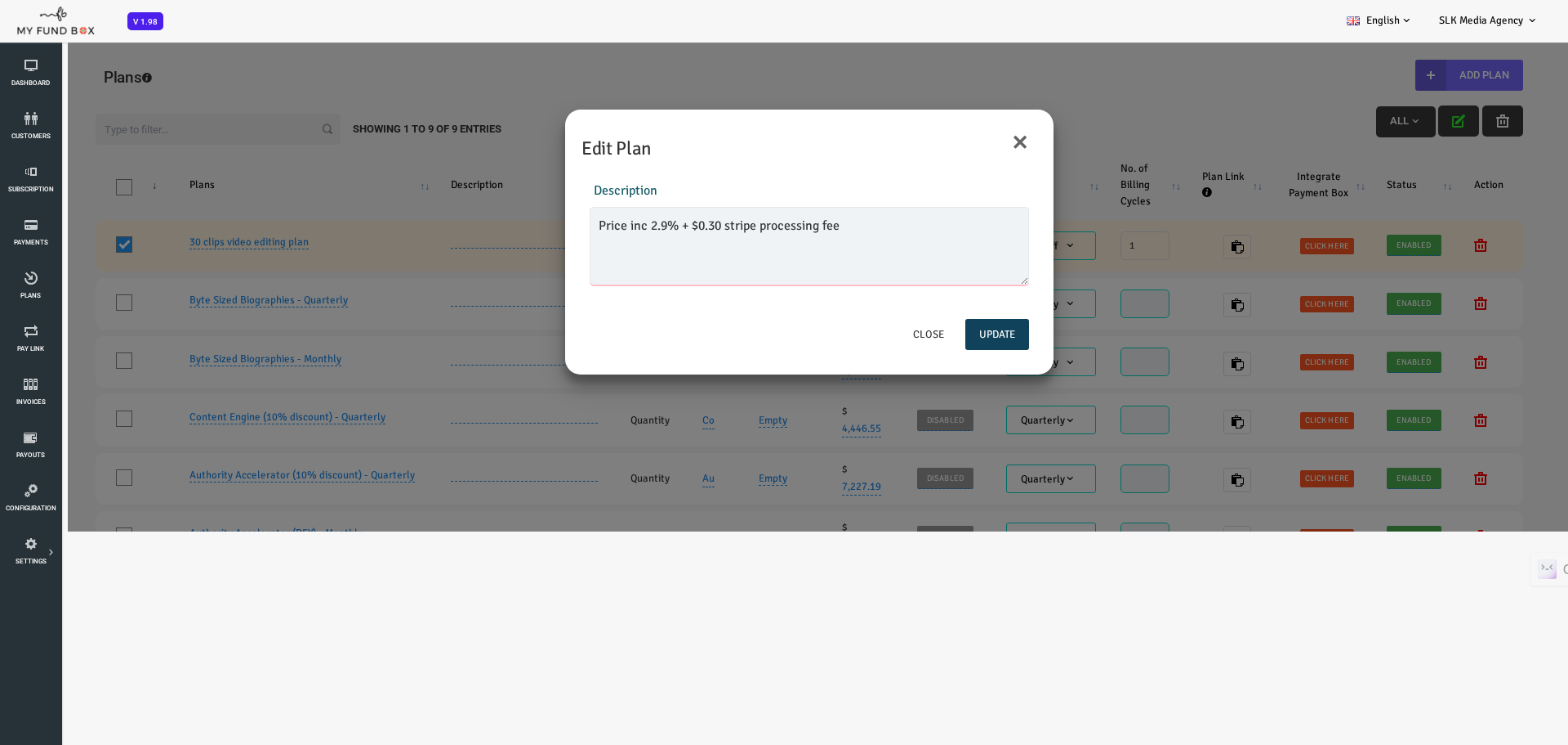
click at [656, 243] on textarea "Price inc 2.9% + $0.30 stripe processing fee" at bounding box center [746, 246] width 439 height 78
click at [934, 341] on button "Update" at bounding box center [934, 334] width 64 height 31
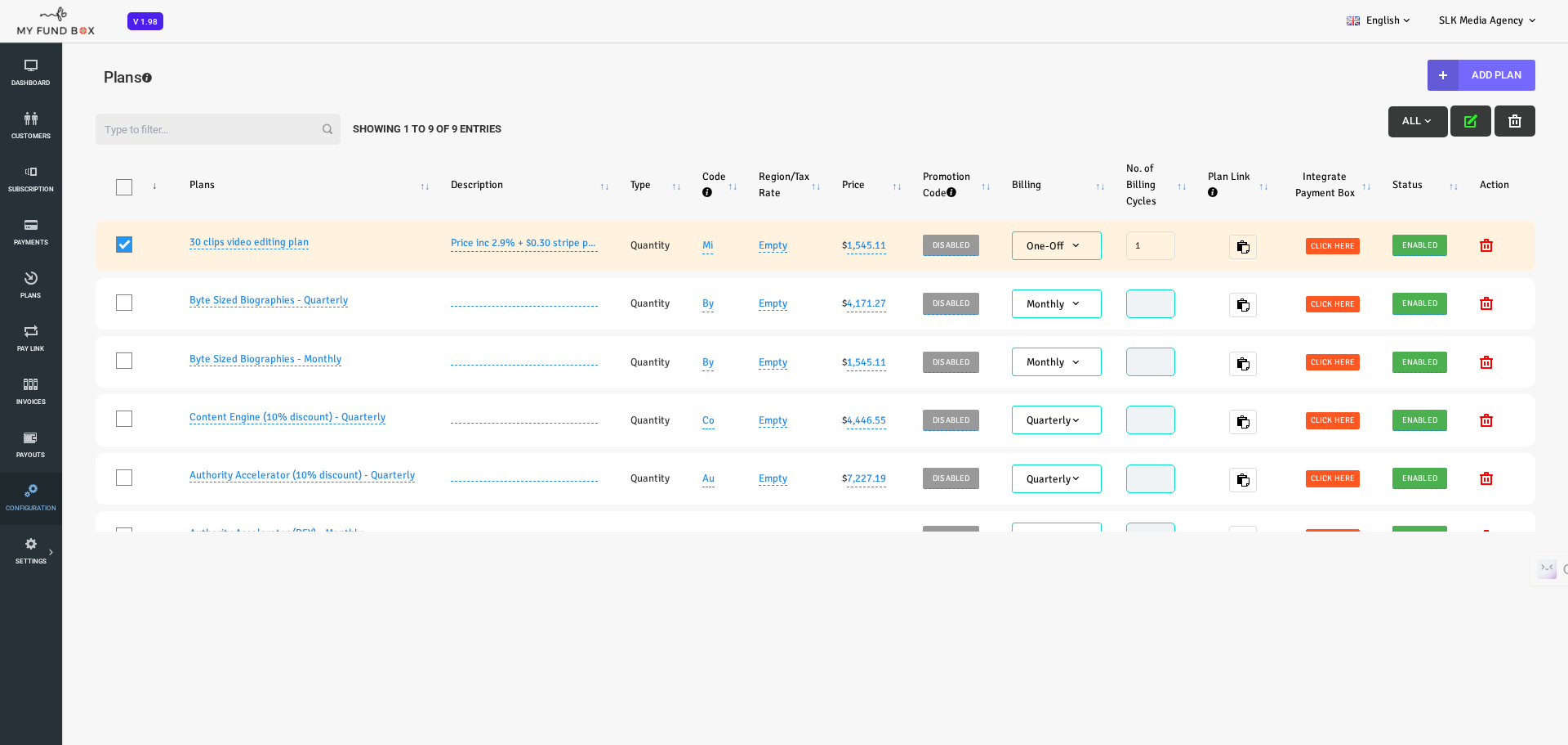
click at [0, 0] on span "Configuration" at bounding box center [0, 0] width 0 height 0
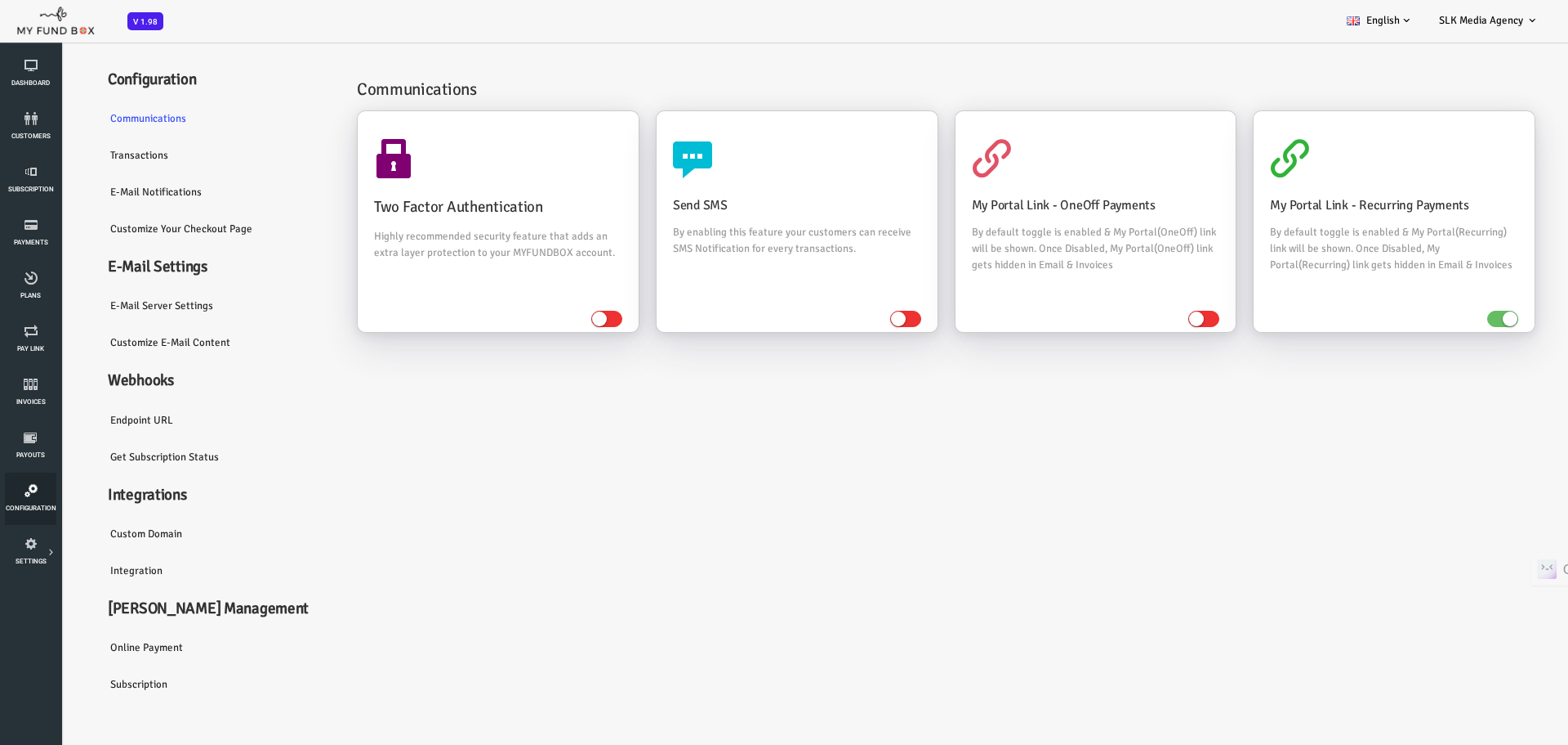
scroll to position [25, 0]
click at [22, 551] on link "SETTINGS" at bounding box center [31, 552] width 52 height 53
click at [0, 0] on icon at bounding box center [0, 0] width 0 height 0
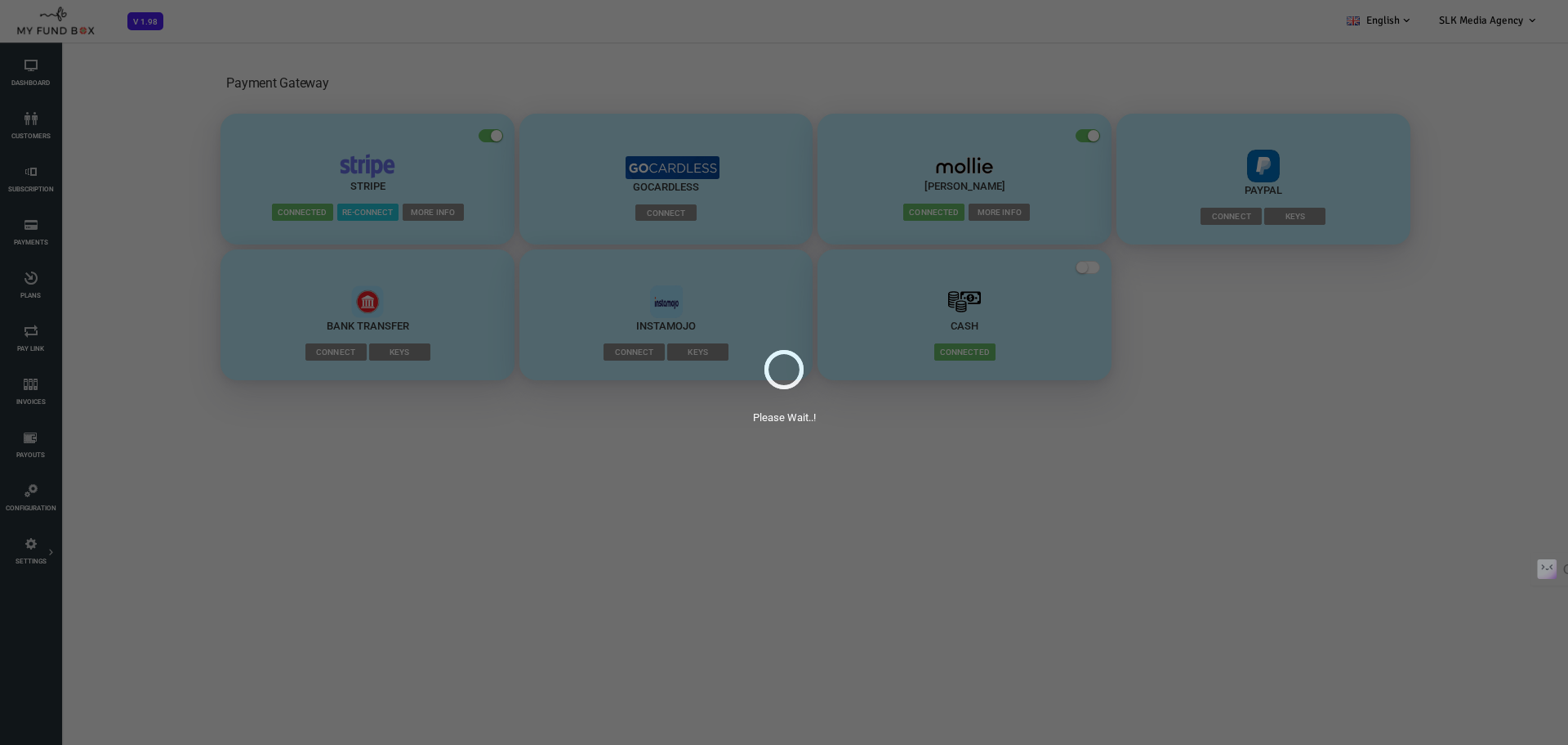
scroll to position [0, 0]
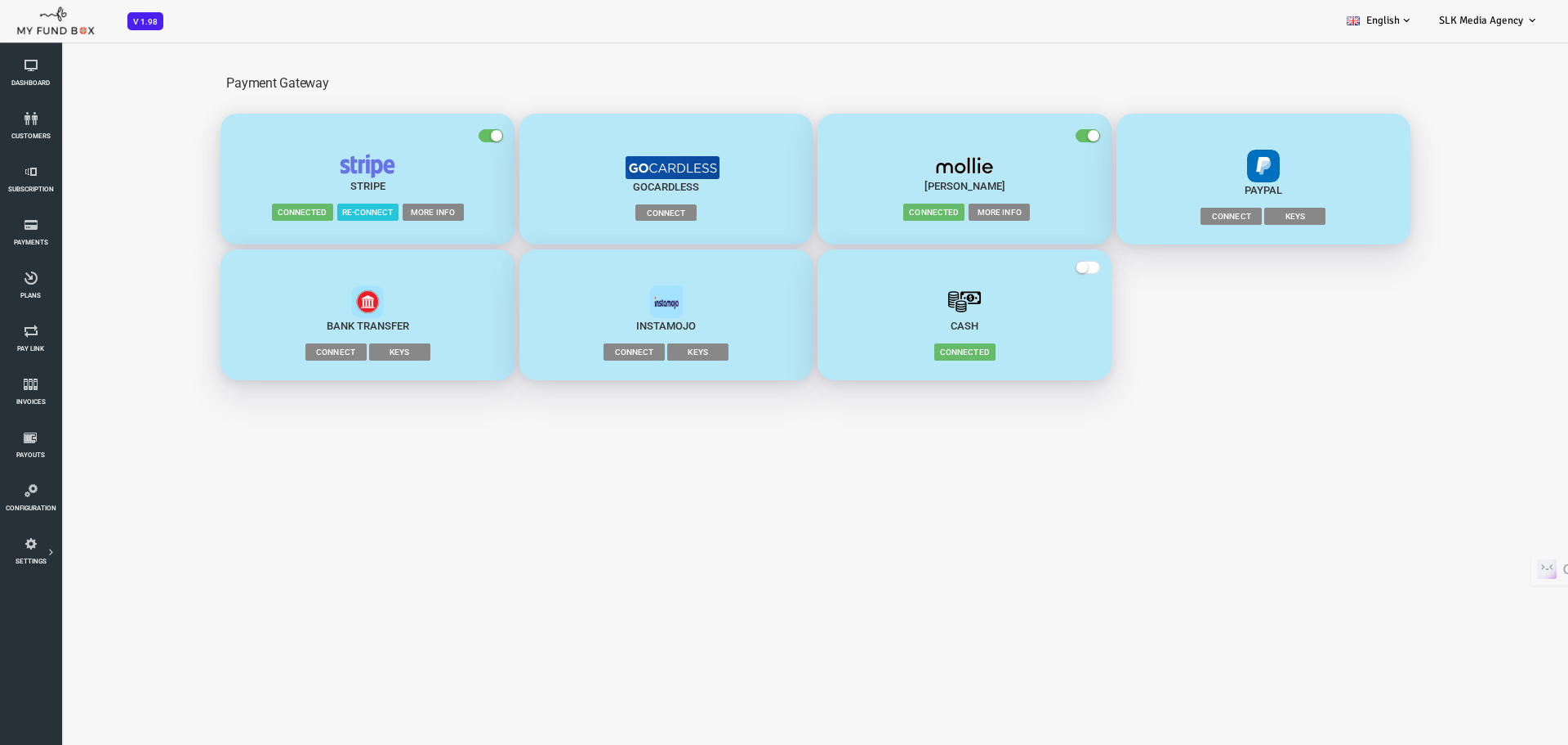
click at [364, 212] on span "More Info" at bounding box center [371, 211] width 61 height 16
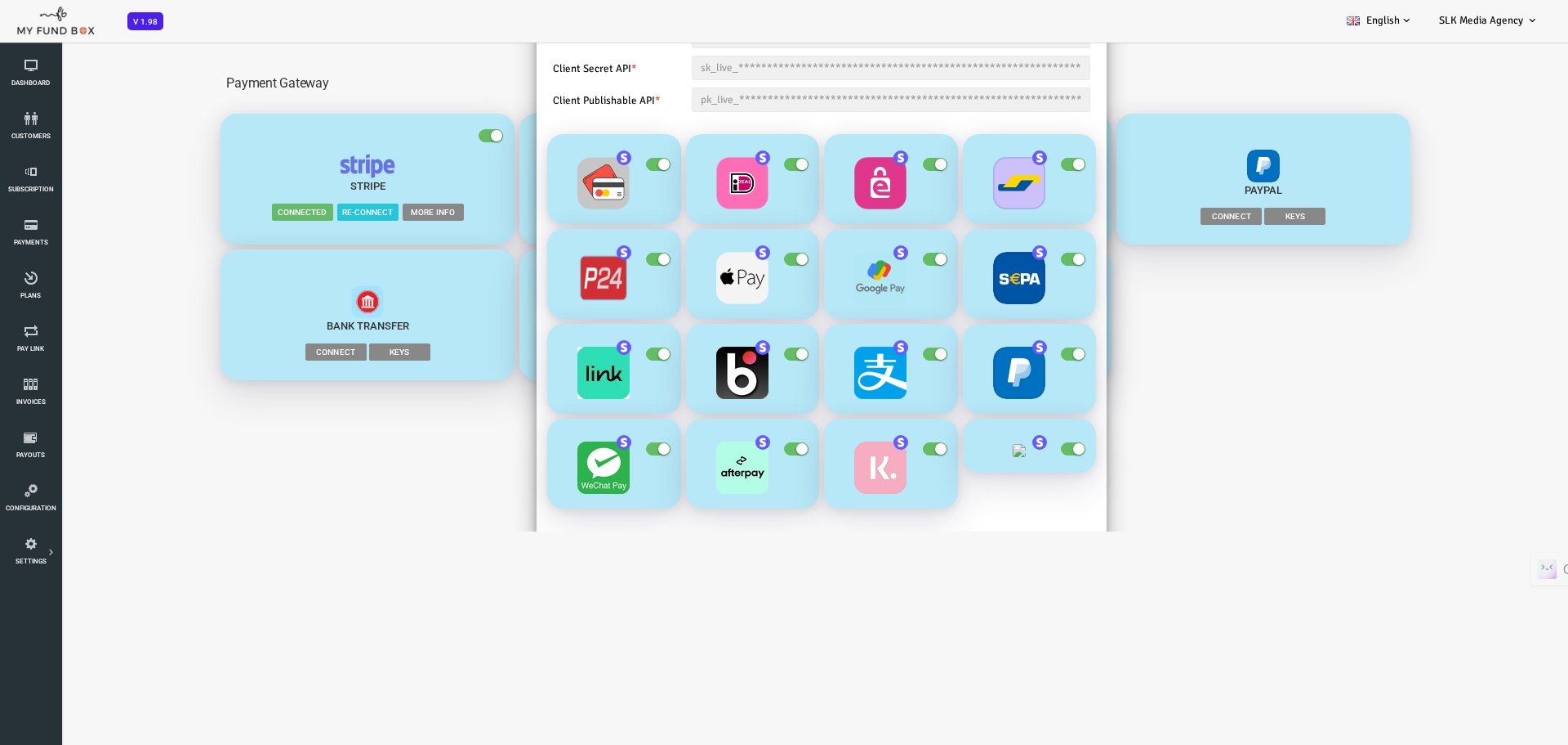
scroll to position [135, 0]
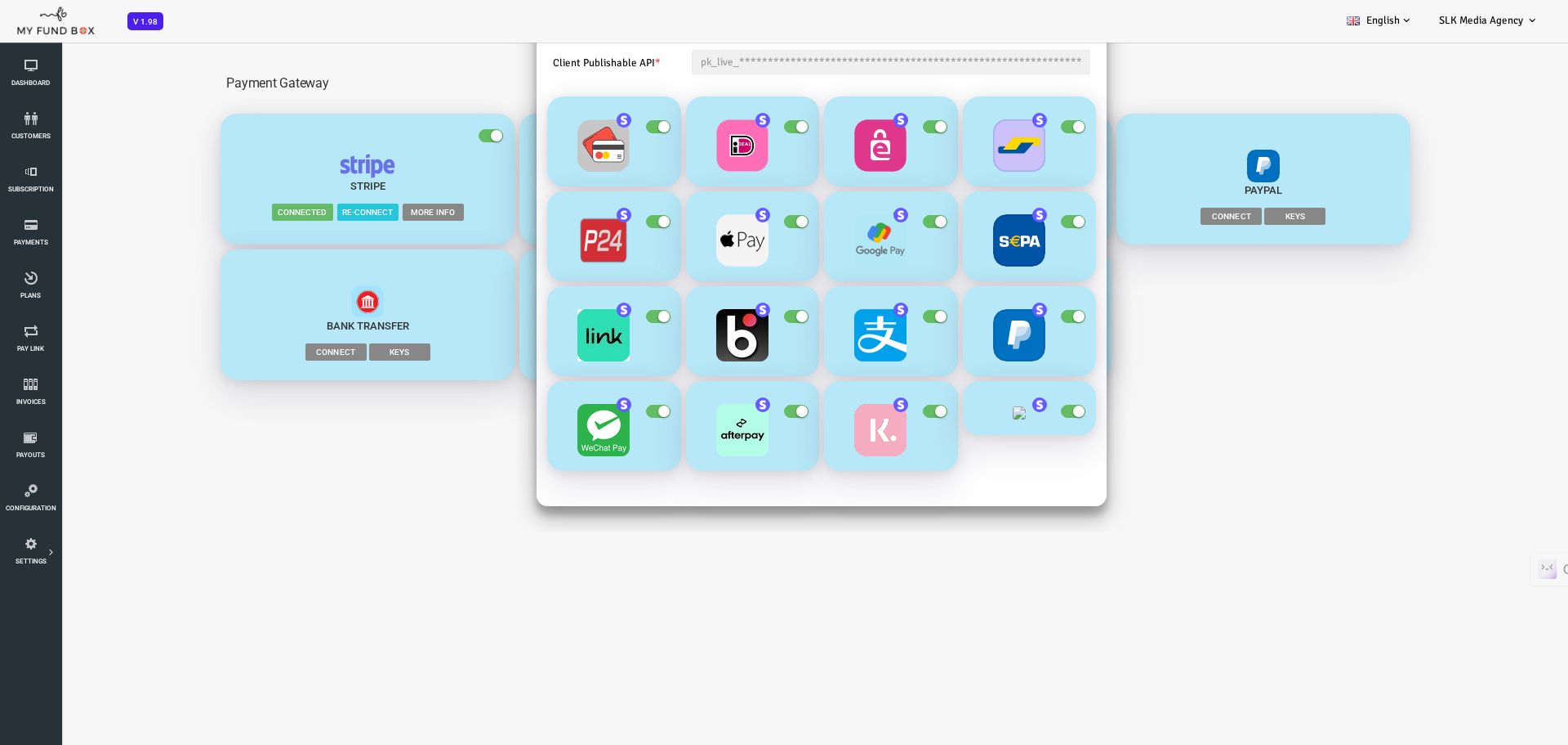
click at [220, 523] on div "**********" at bounding box center [752, 286] width 1505 height 490
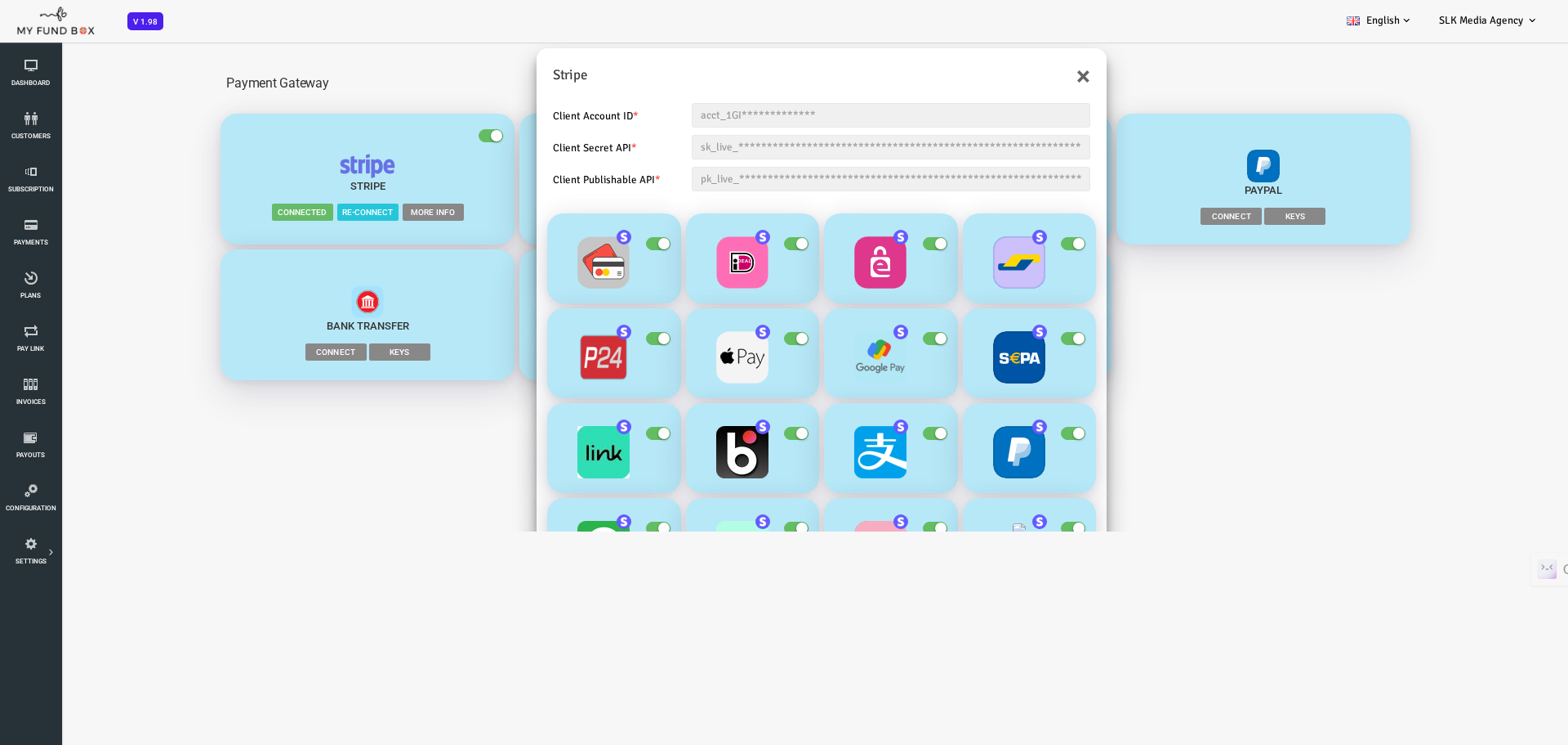
scroll to position [0, 0]
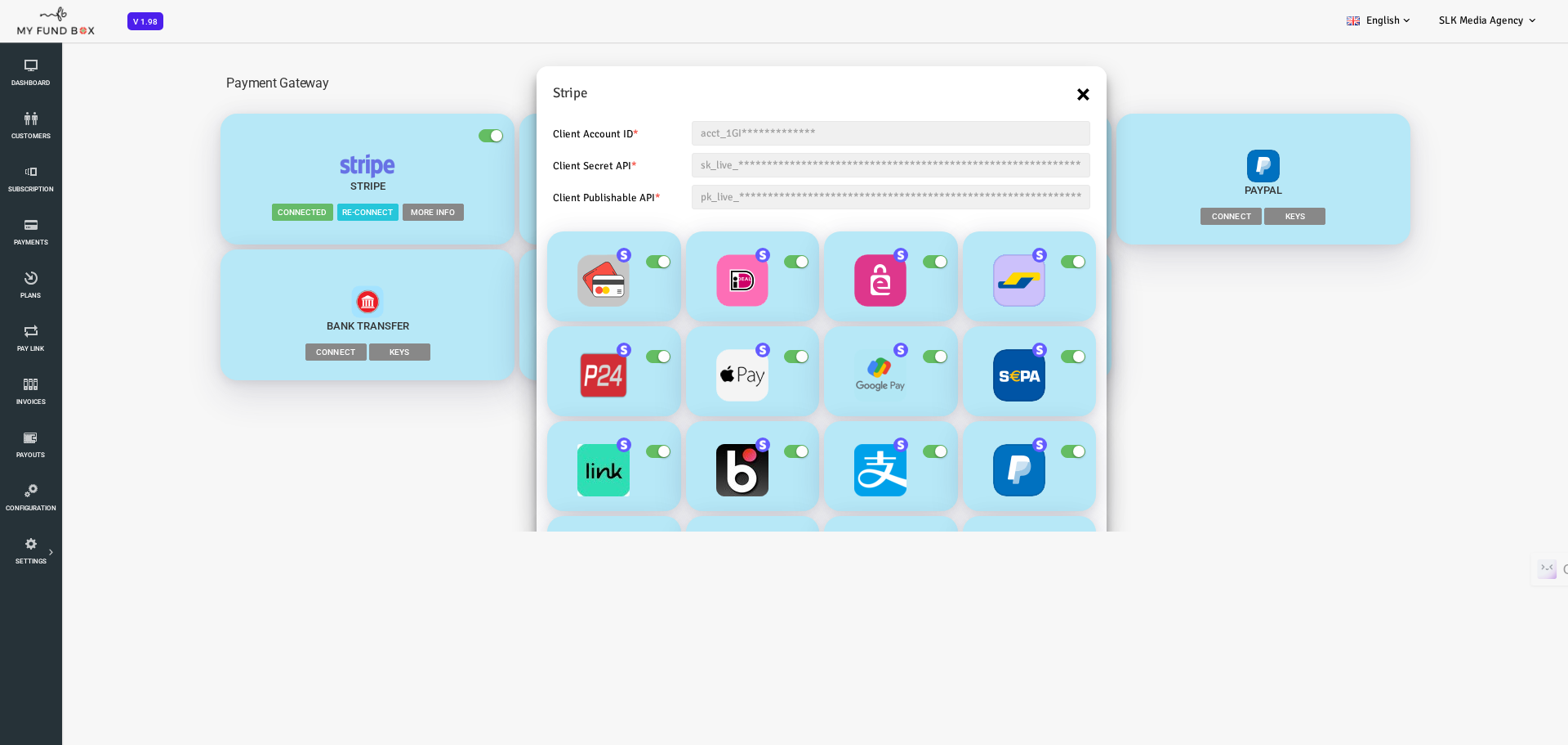
click at [1017, 94] on button "×" at bounding box center [1020, 93] width 14 height 26
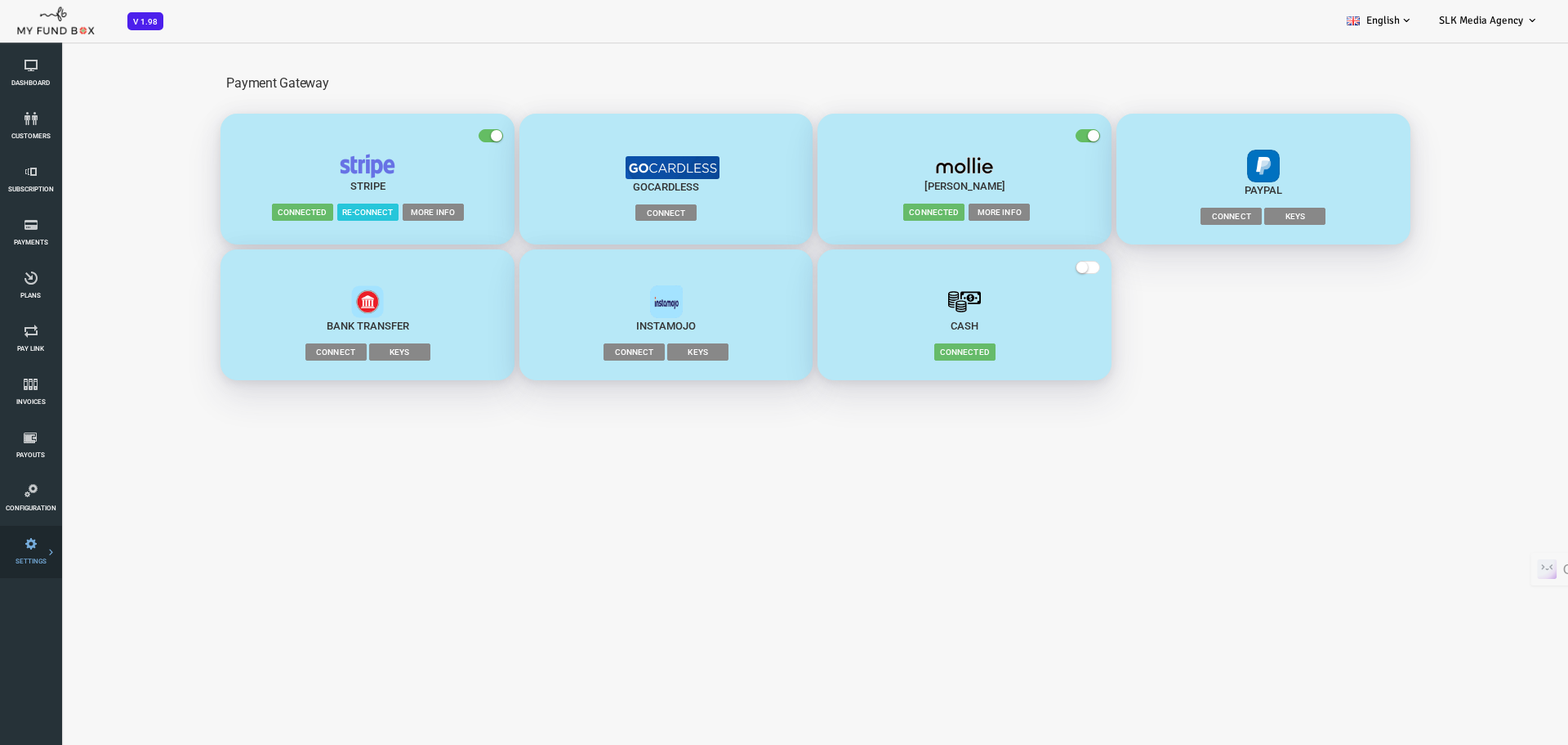
click at [0, 0] on icon at bounding box center [0, 0] width 0 height 0
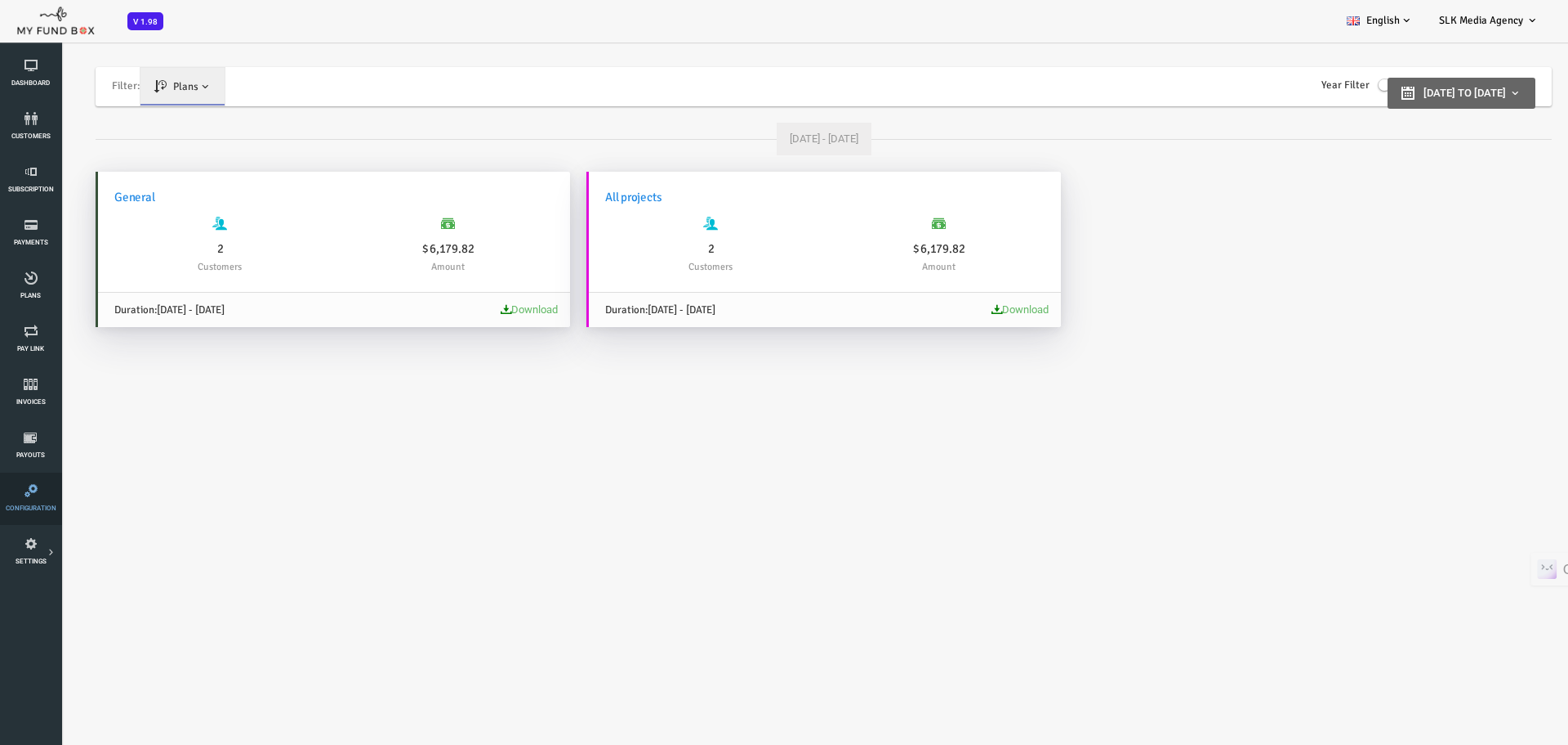
click at [0, 0] on span "Configuration" at bounding box center [0, 0] width 0 height 0
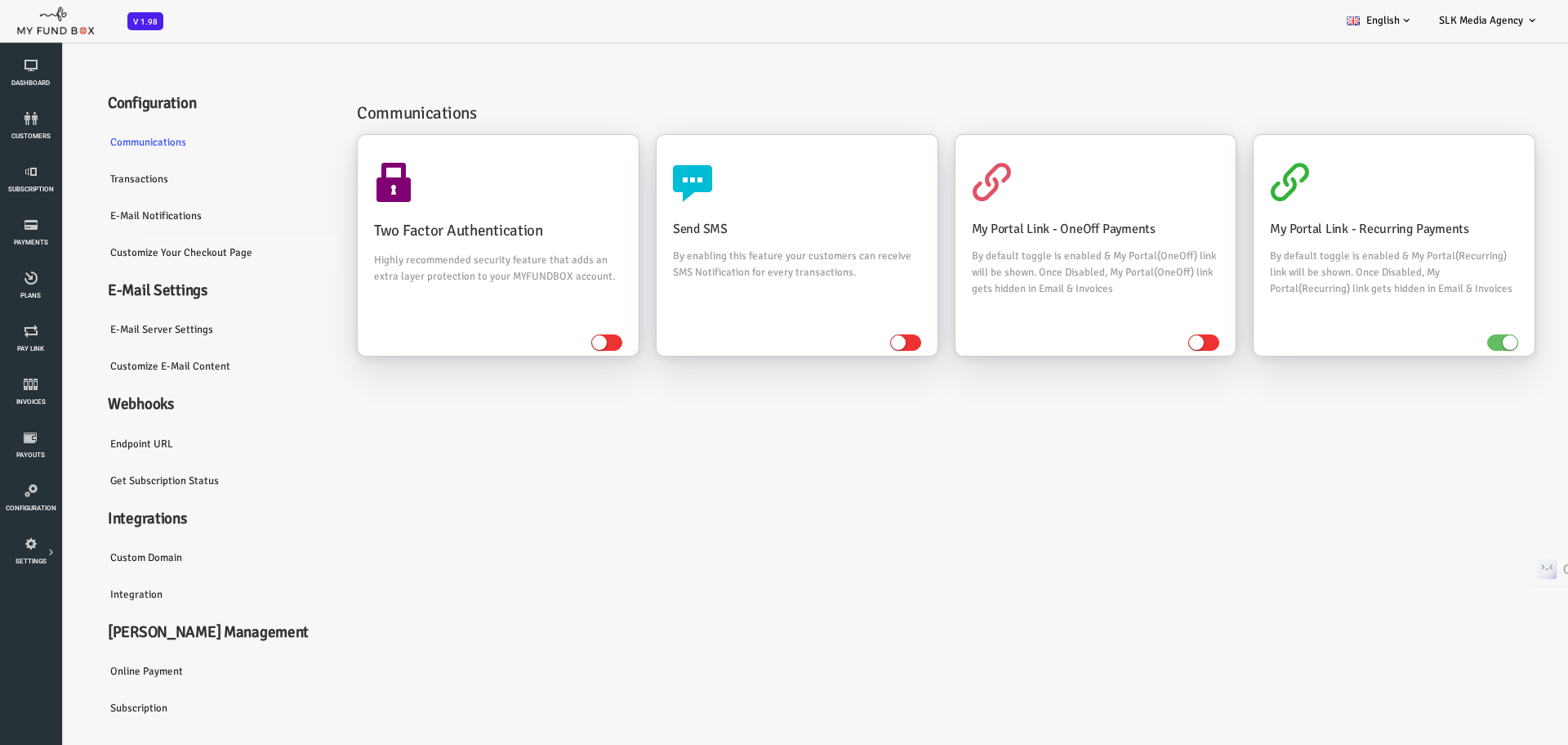
click at [110, 249] on link "Customize Your Checkout Page" at bounding box center [155, 252] width 245 height 37
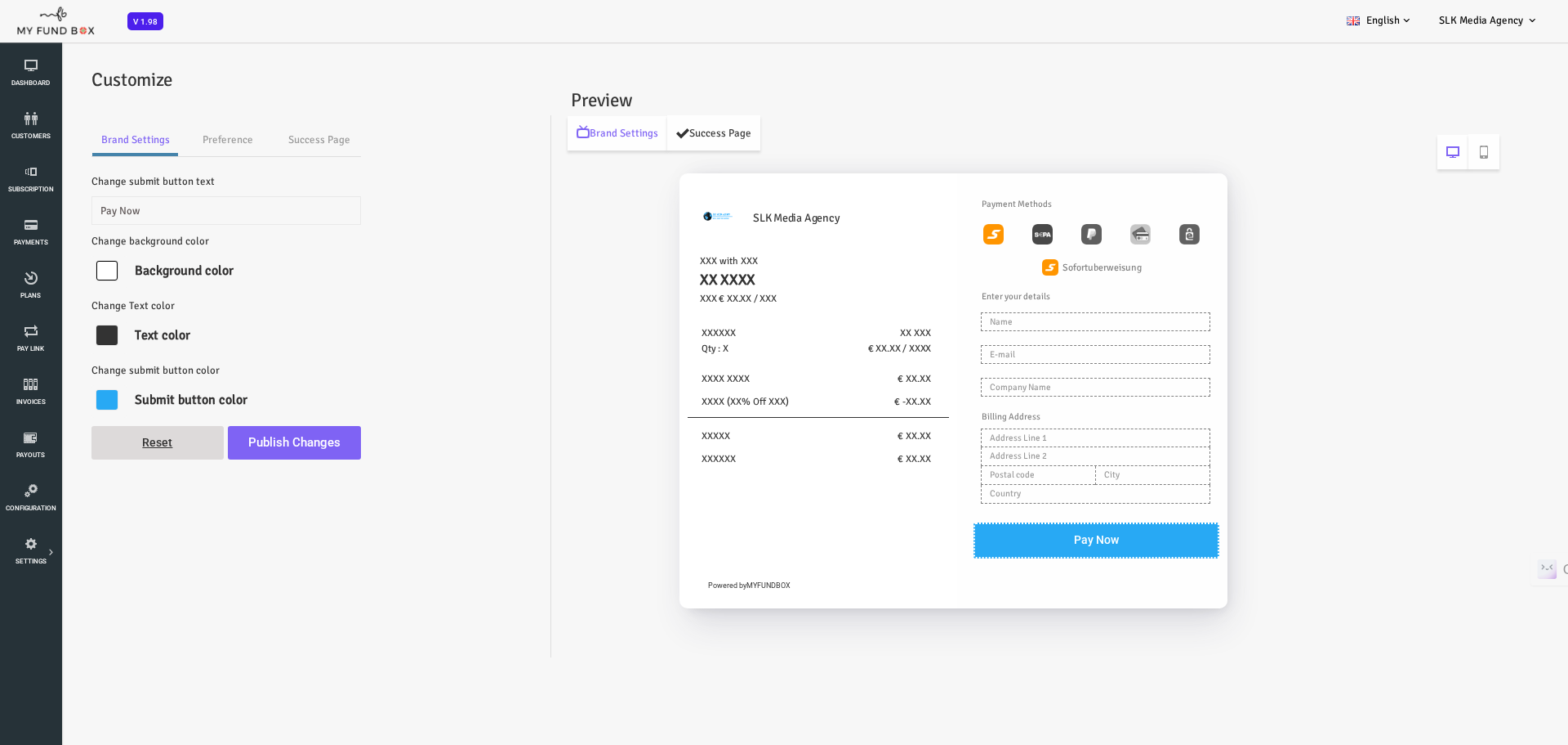
click at [659, 138] on link "Success Page" at bounding box center [651, 132] width 93 height 35
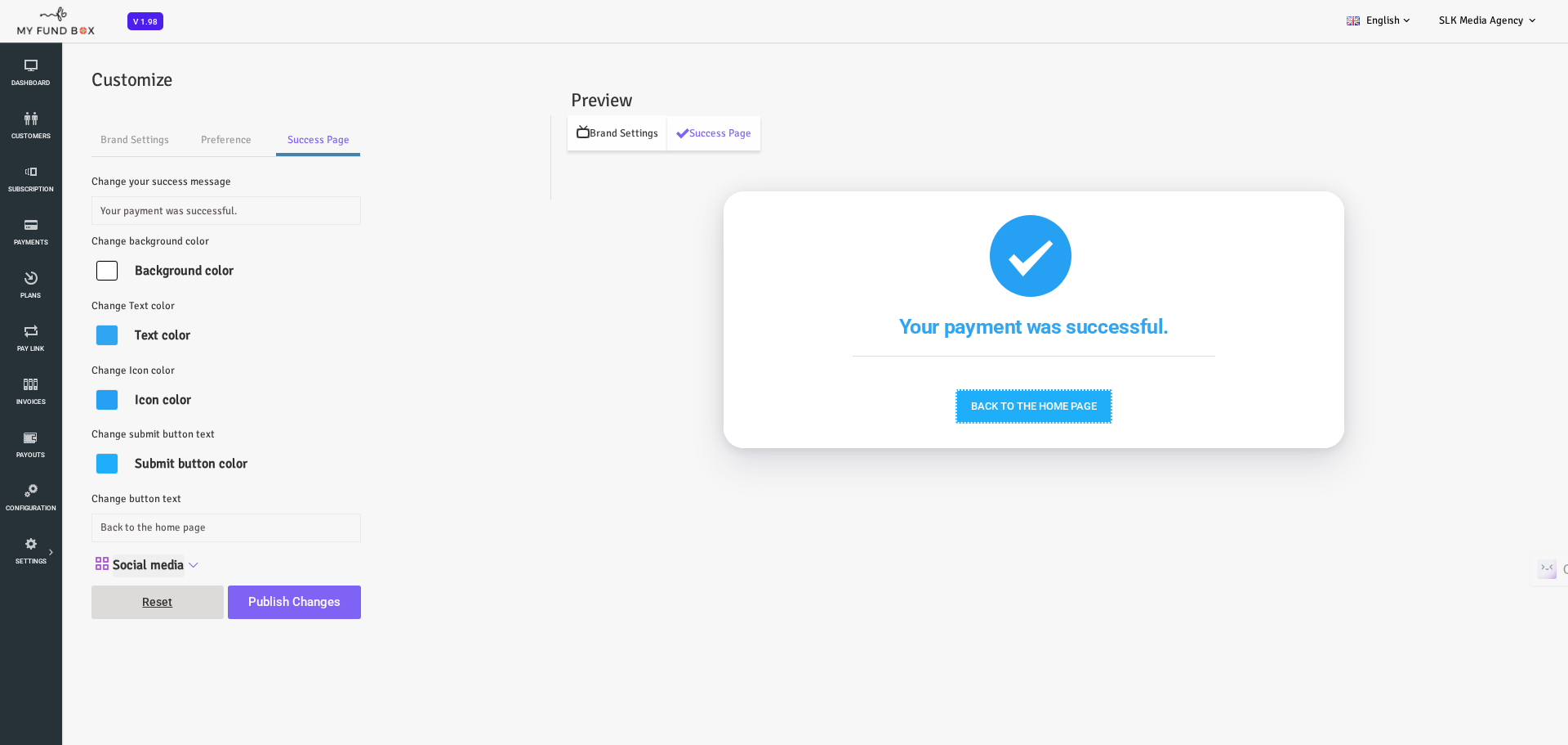
click at [566, 135] on link "Brand Settings" at bounding box center [555, 132] width 100 height 35
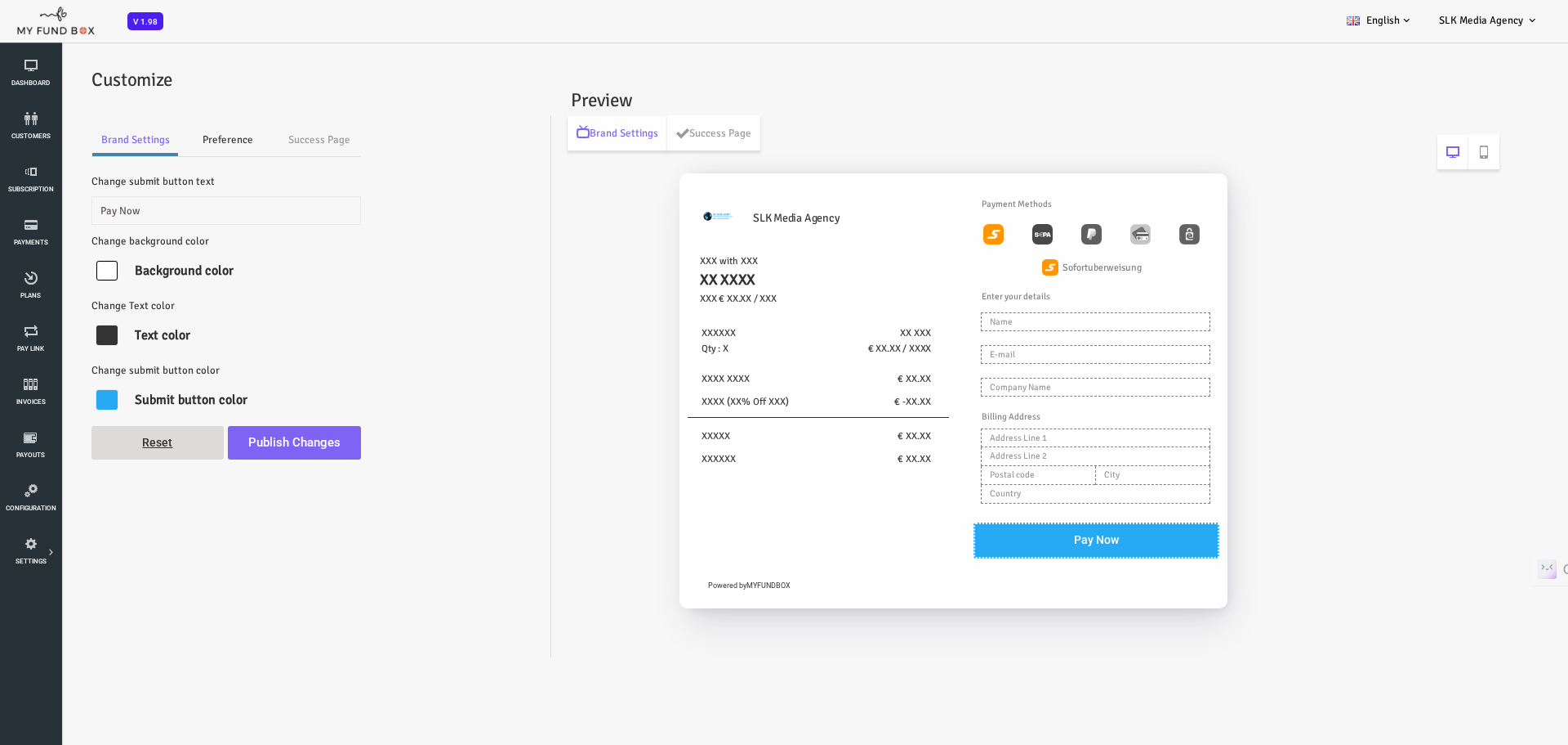
click at [181, 141] on link "Preference" at bounding box center [165, 139] width 98 height 33
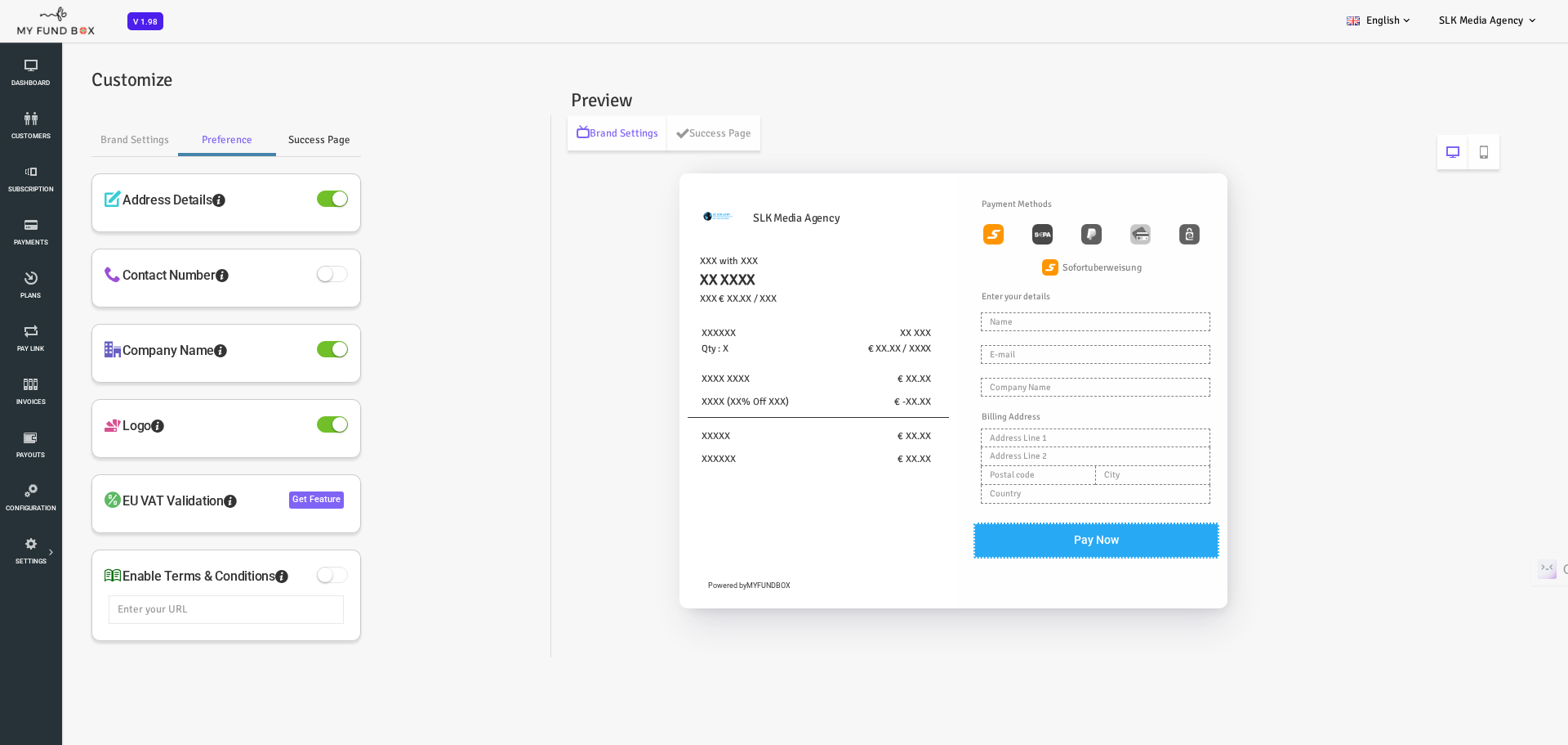
click at [243, 133] on link "Success Page" at bounding box center [255, 139] width 84 height 33
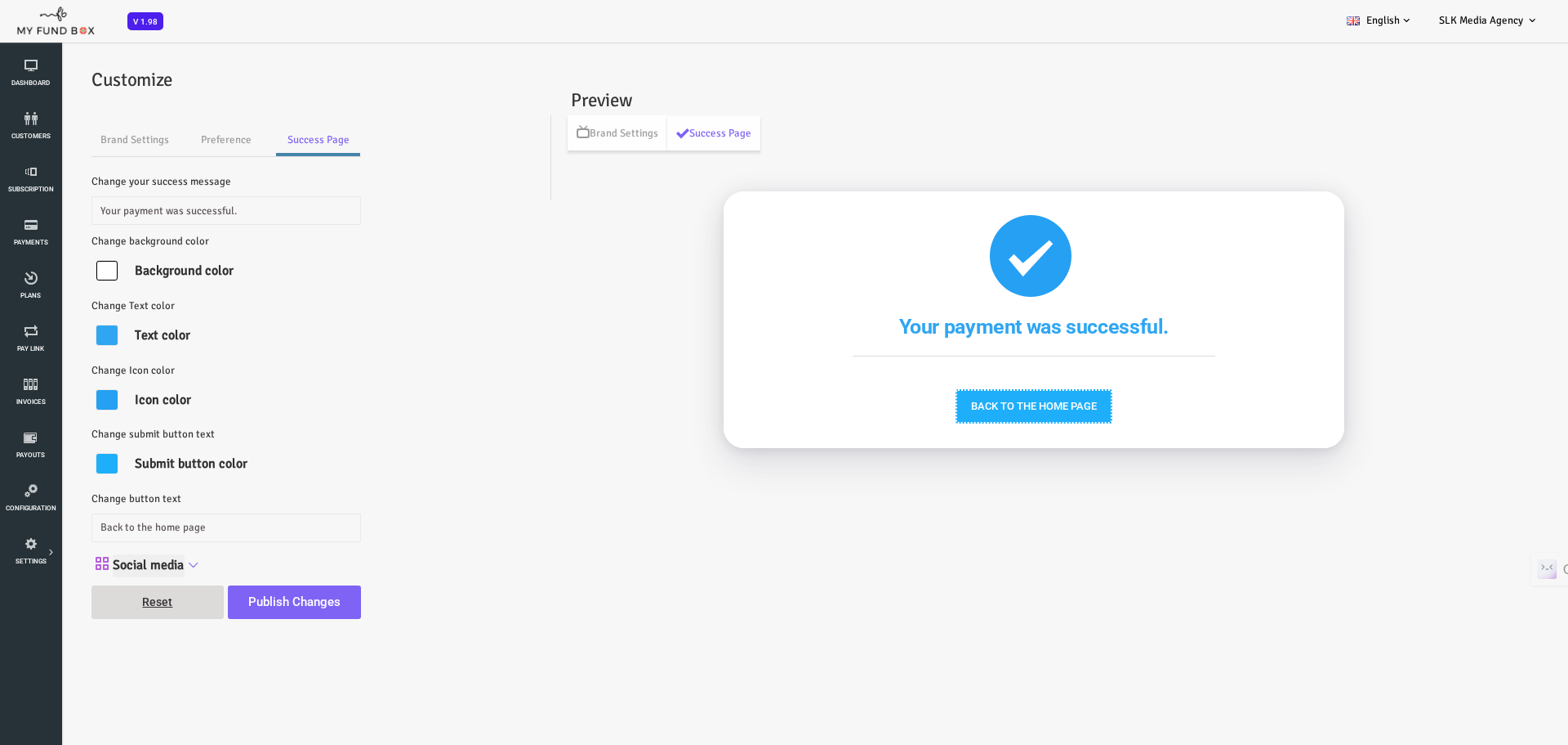
click at [131, 563] on icon at bounding box center [130, 564] width 13 height 13
click at [122, 563] on input "Social media" at bounding box center [86, 566] width 72 height 24
click at [131, 563] on icon at bounding box center [130, 564] width 13 height 13
click at [122, 563] on input "Social media" at bounding box center [86, 566] width 72 height 24
click at [131, 563] on icon at bounding box center [130, 564] width 13 height 13
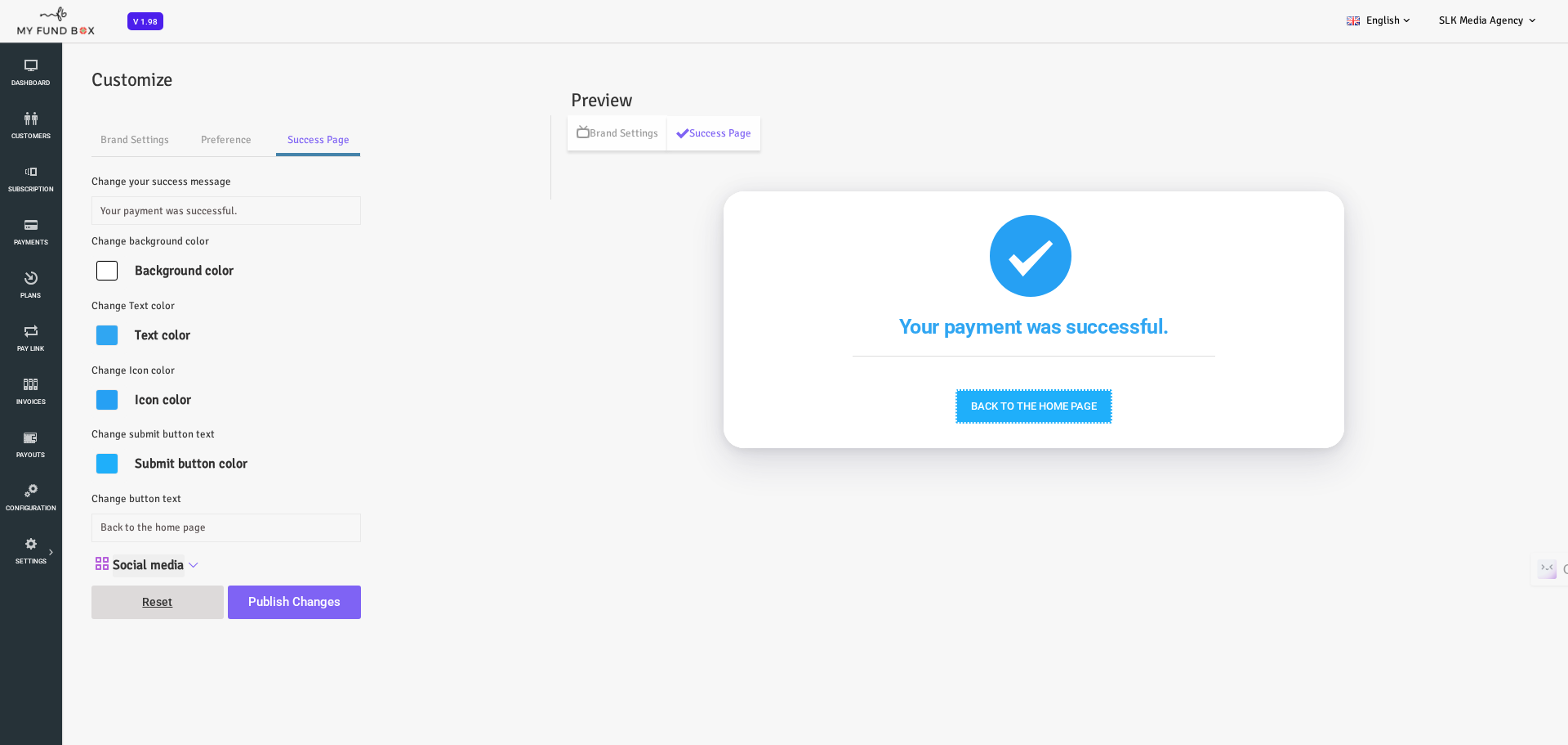
click at [122, 563] on input "Social media" at bounding box center [86, 566] width 72 height 24
click at [131, 563] on icon at bounding box center [130, 564] width 13 height 13
click at [122, 563] on input "Social media" at bounding box center [86, 566] width 72 height 24
click at [78, 144] on link "Brand Settings" at bounding box center [71, 139] width 86 height 33
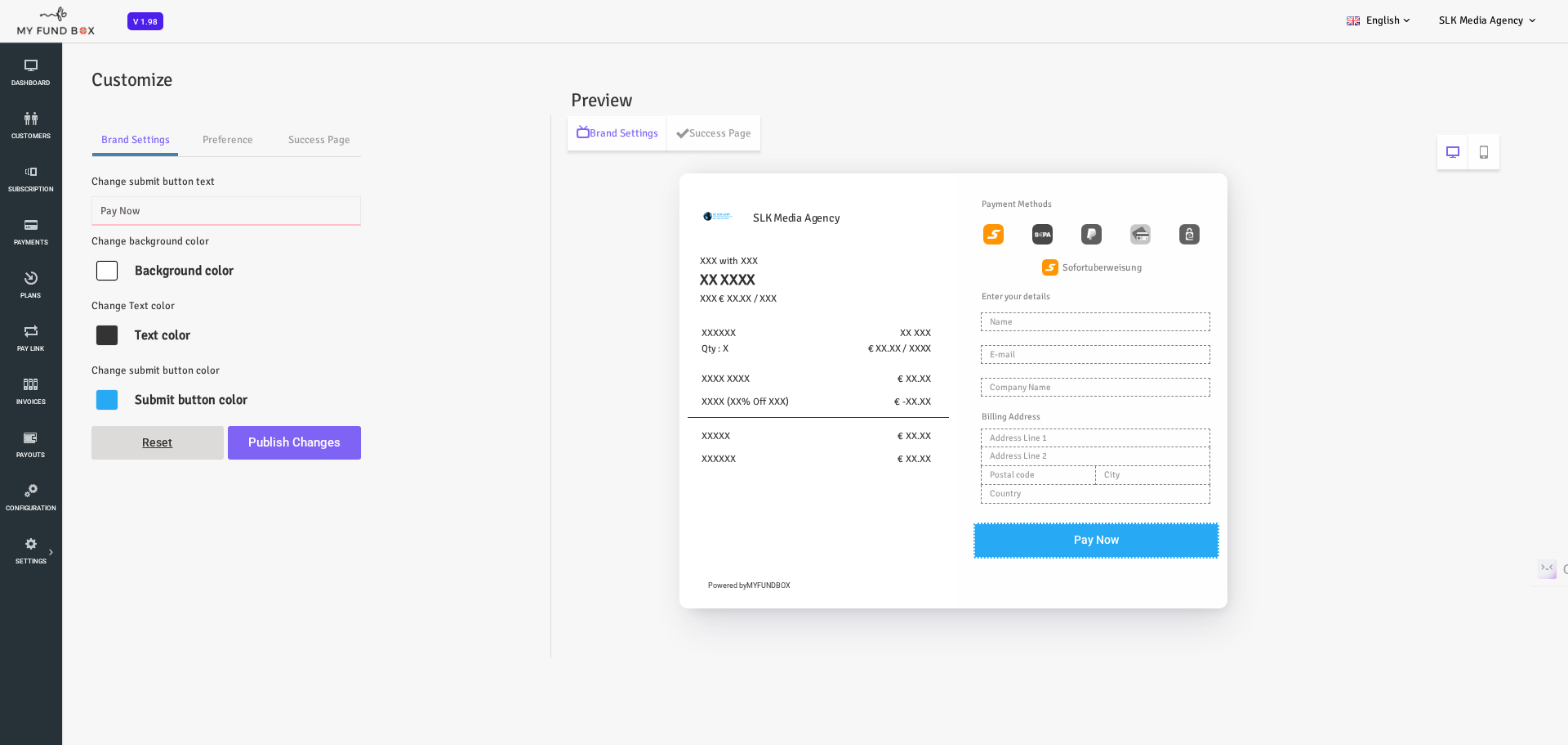
click at [103, 207] on input "Pay Now" at bounding box center [164, 210] width 270 height 29
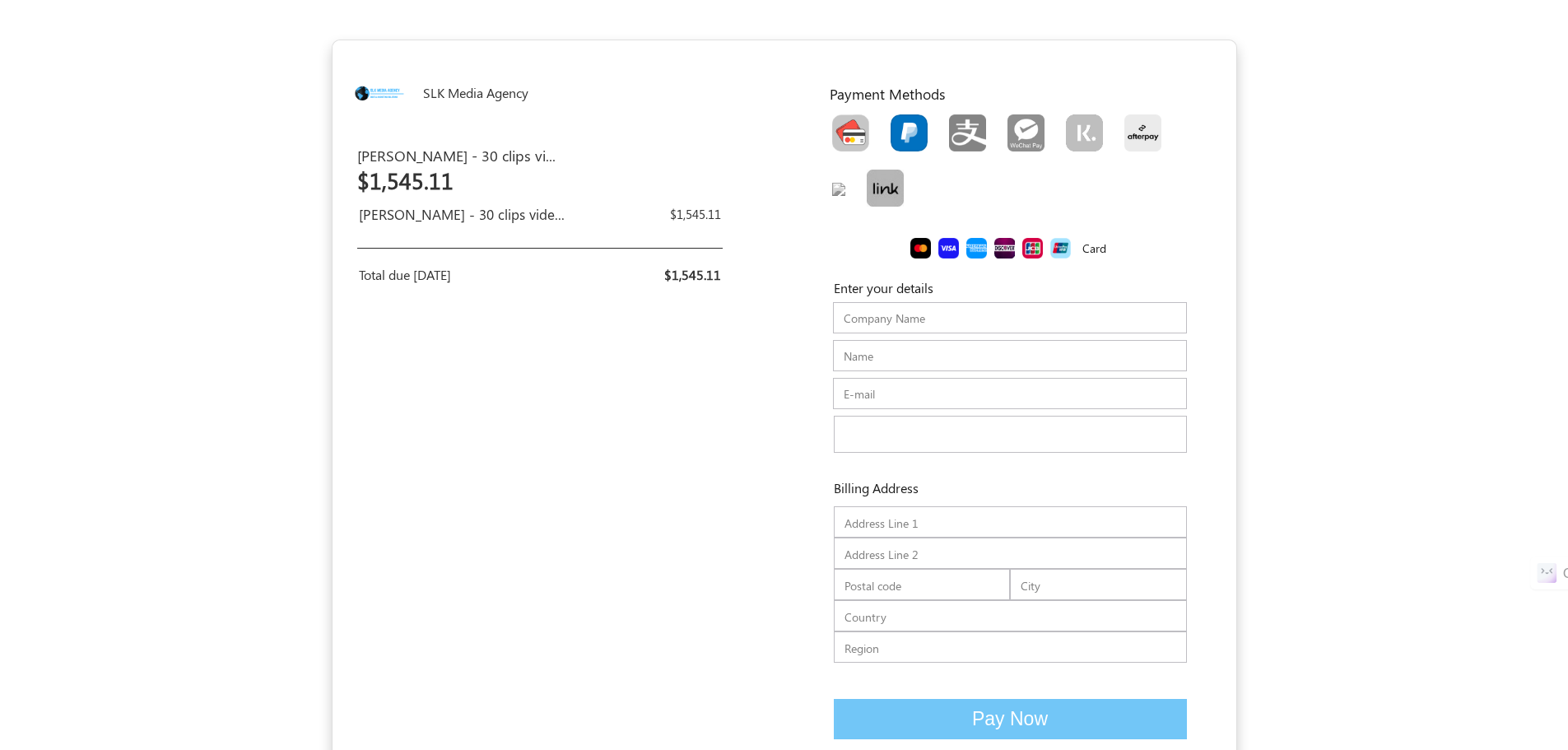
click at [902, 126] on img "Toolbar with button groups" at bounding box center [908, 132] width 37 height 37
click at [901, 125] on input "Toolbar with button groups" at bounding box center [896, 120] width 11 height 11
radio input "true"
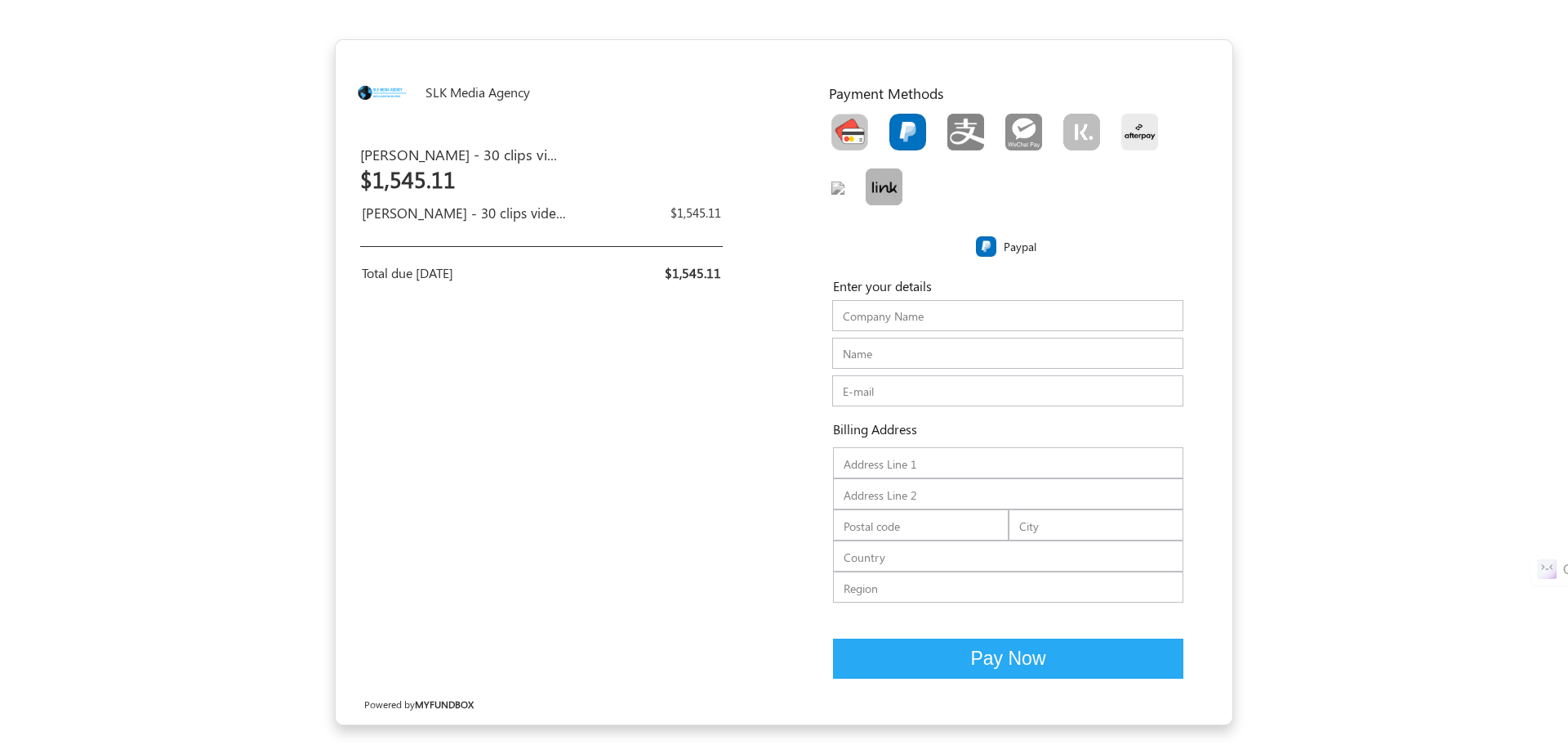
click at [846, 136] on img "Toolbar with button groups" at bounding box center [850, 132] width 36 height 36
click at [842, 124] on input "Toolbar with button groups" at bounding box center [837, 119] width 11 height 11
radio input "true"
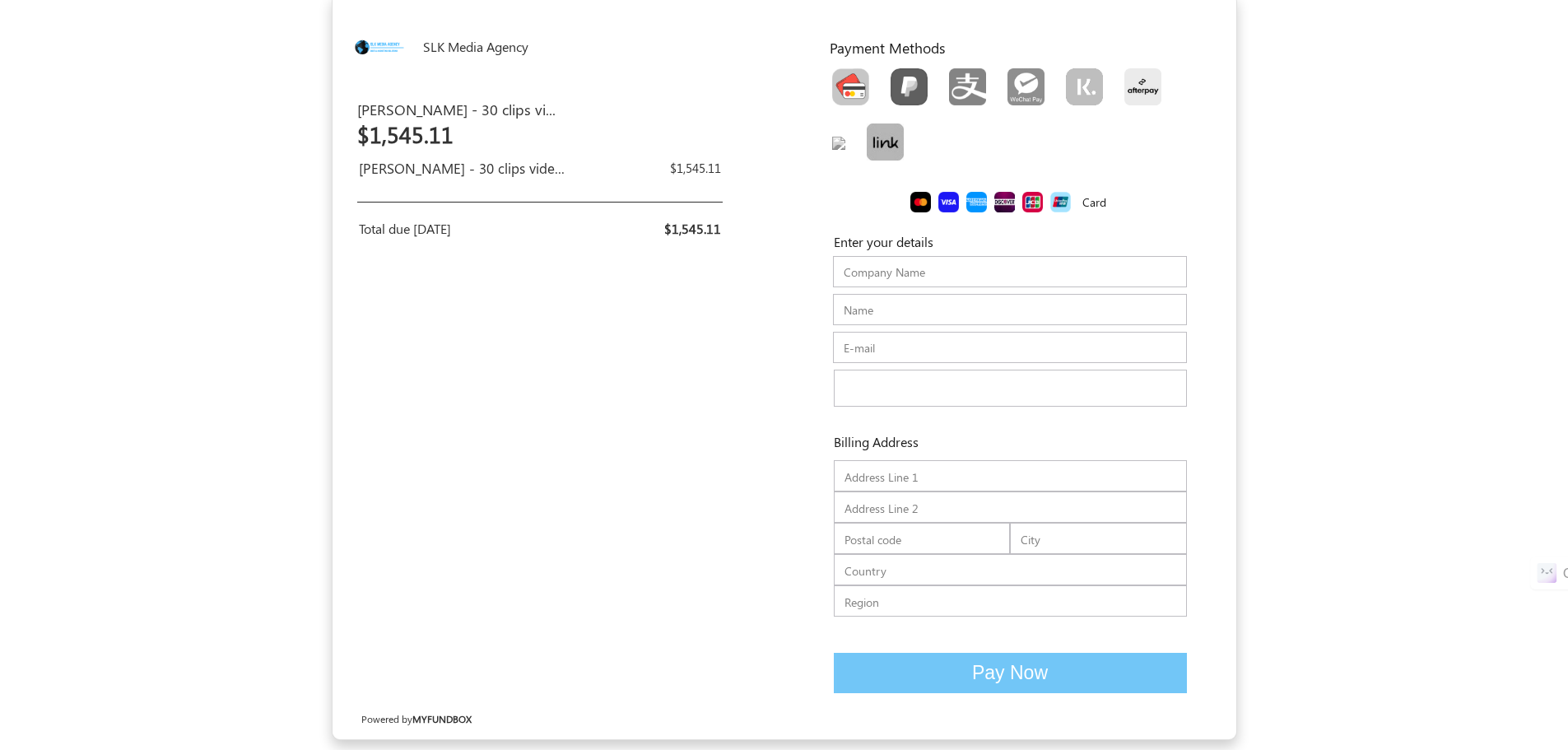
scroll to position [50, 0]
